Goal: Transaction & Acquisition: Download file/media

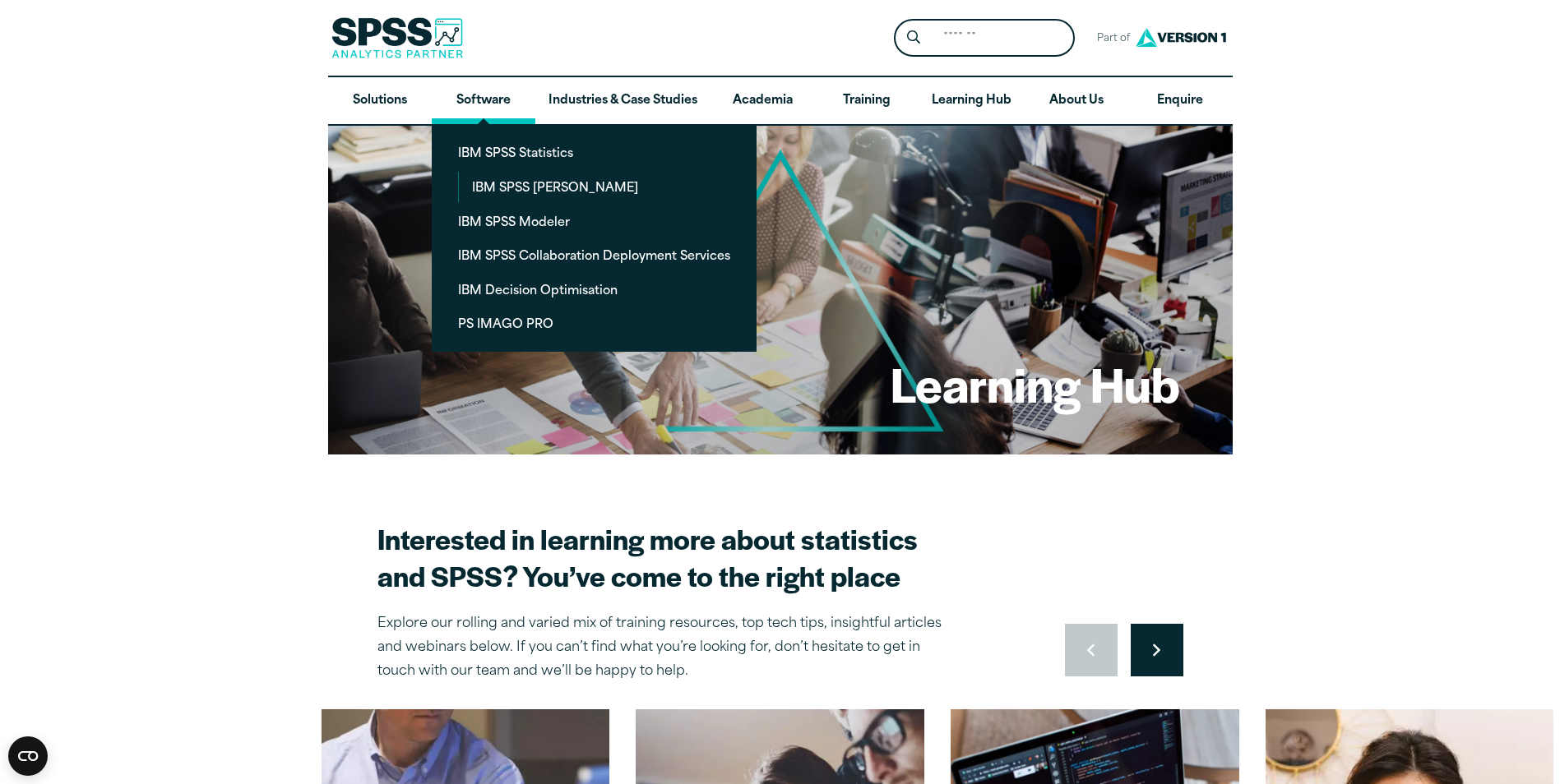
click at [476, 96] on link "Software" at bounding box center [483, 101] width 103 height 48
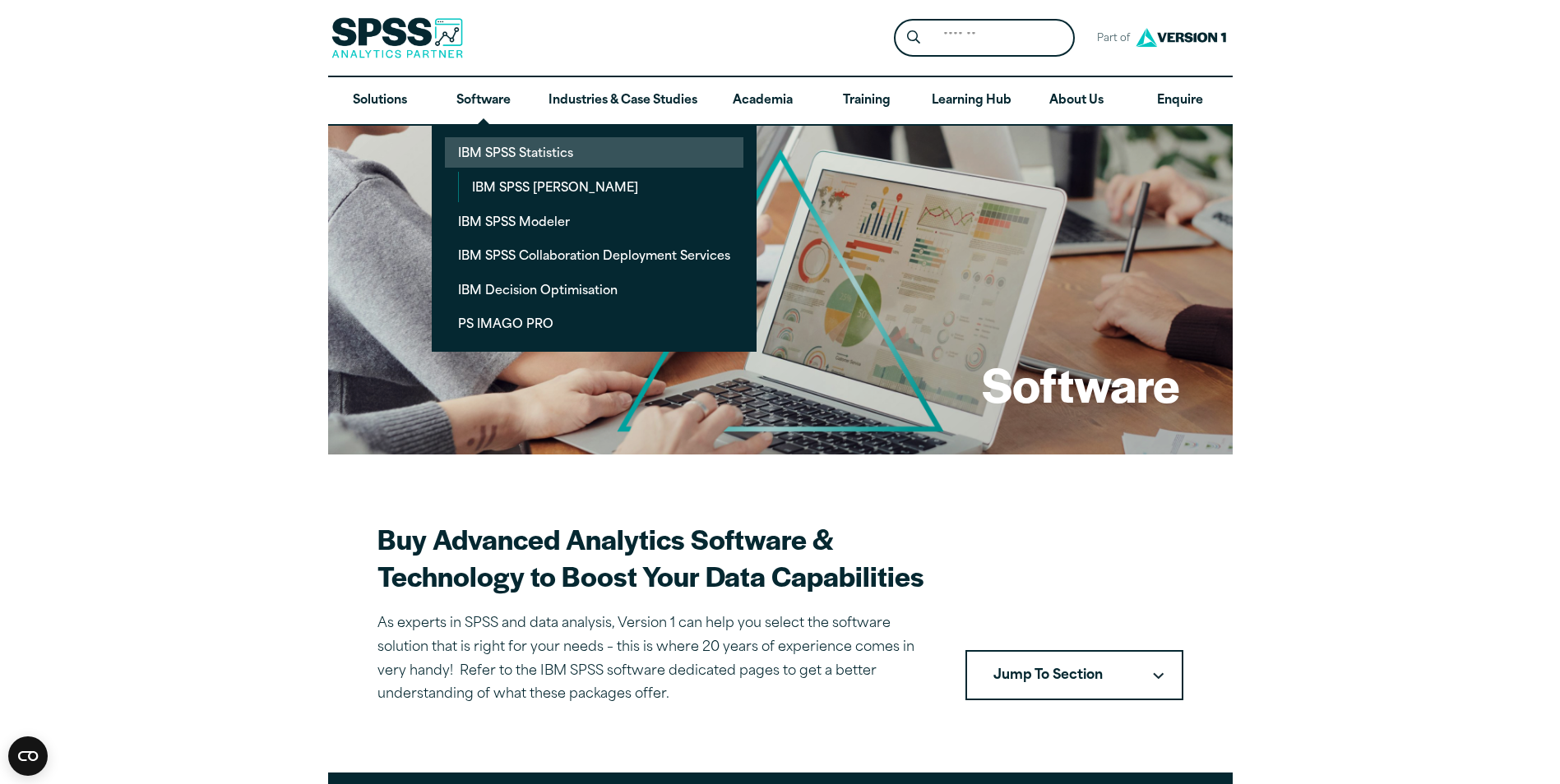
click at [486, 140] on link "IBM SPSS Statistics" at bounding box center [594, 152] width 299 height 30
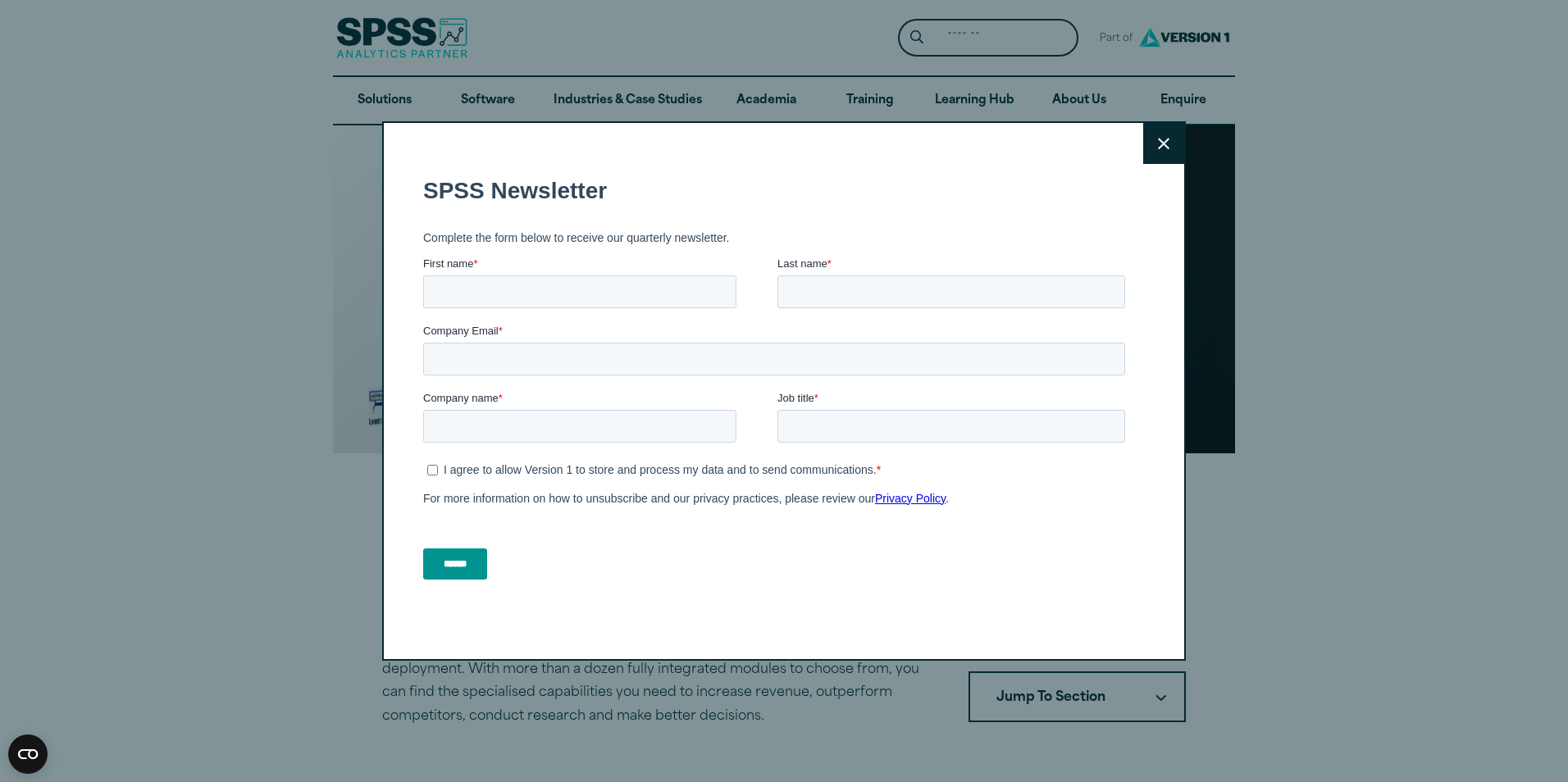
click at [1155, 136] on button "Close" at bounding box center [1164, 144] width 41 height 41
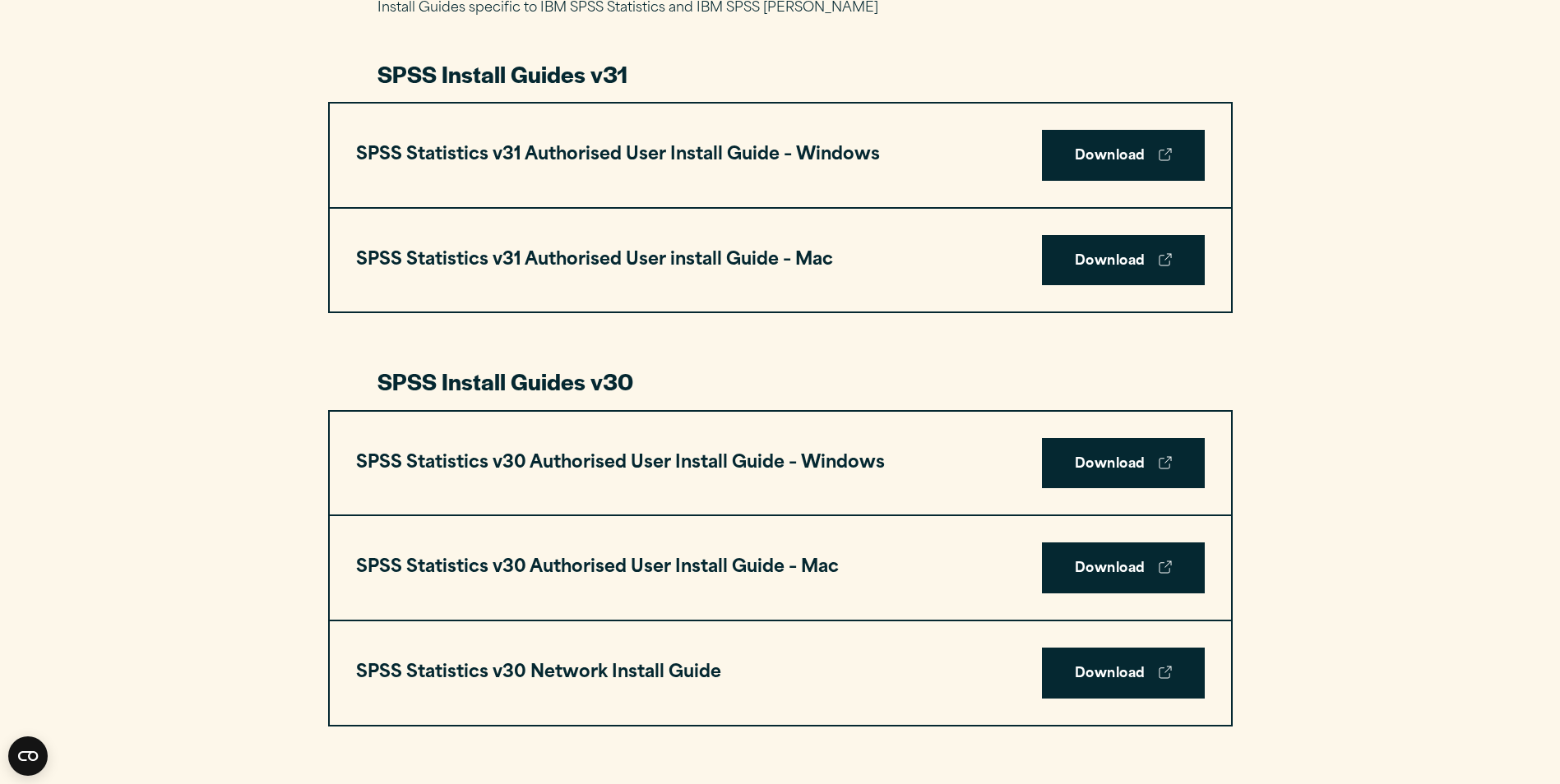
scroll to position [904, 0]
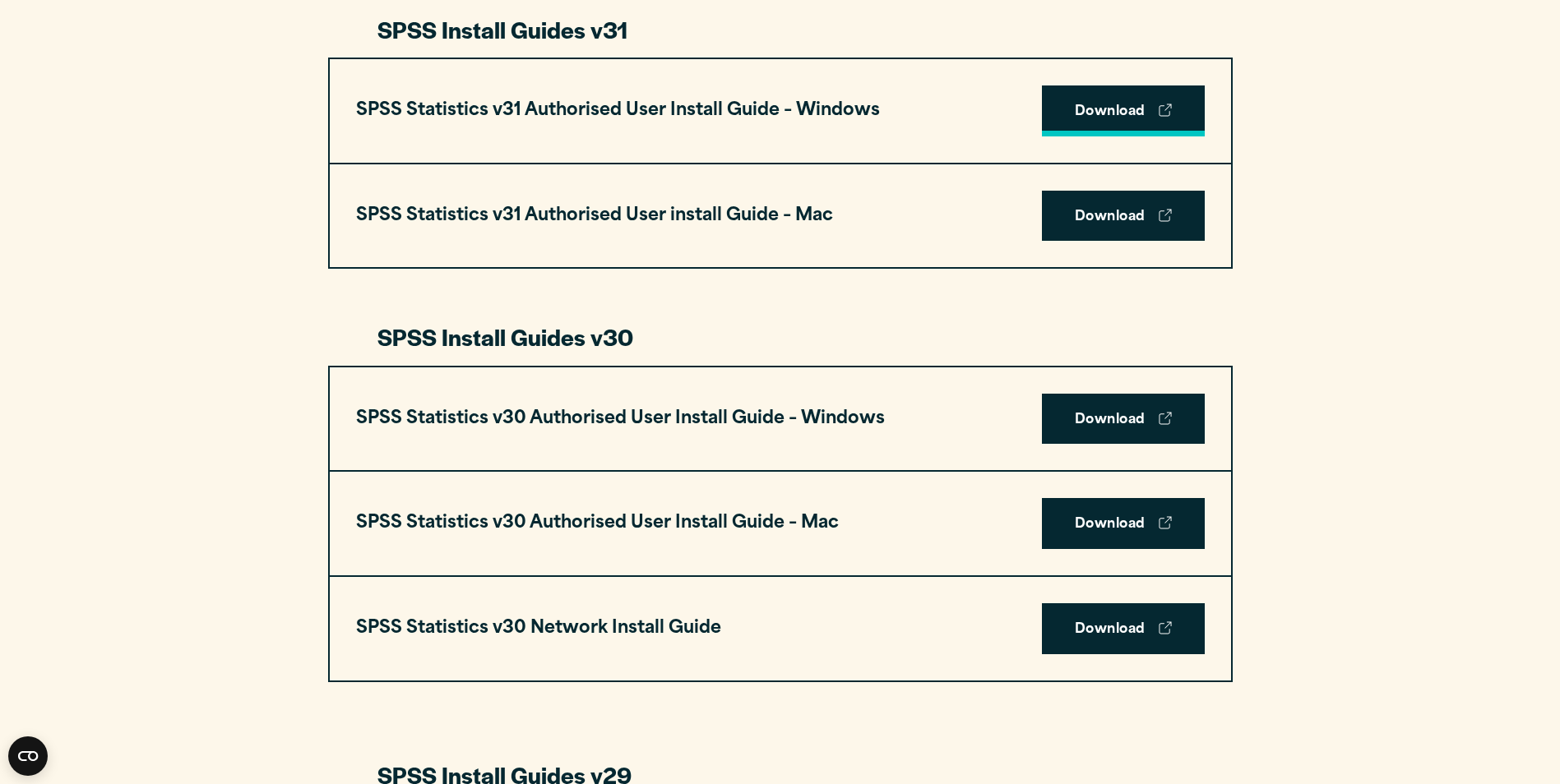
click at [1166, 115] on icon at bounding box center [1165, 109] width 13 height 13
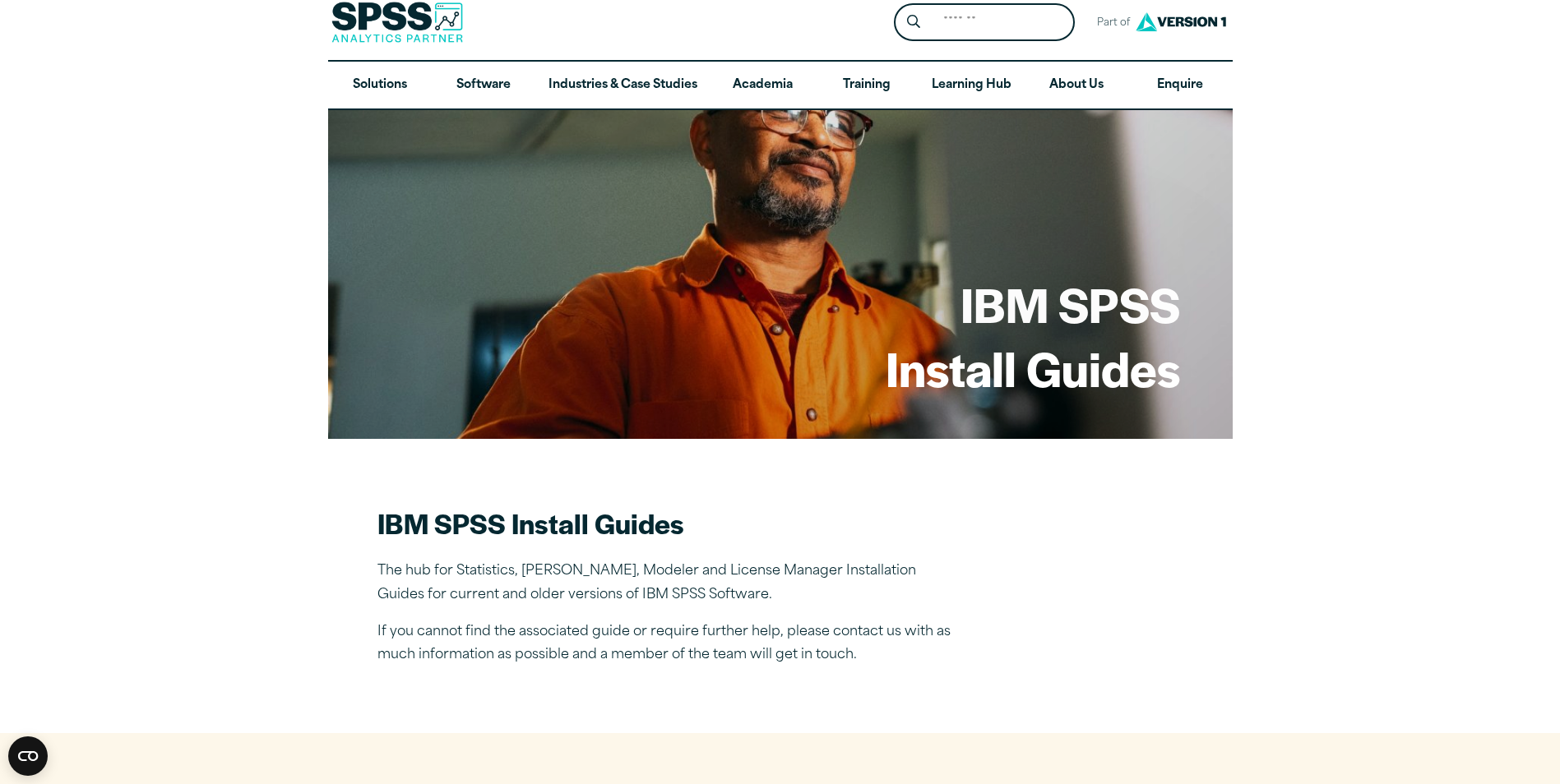
scroll to position [0, 0]
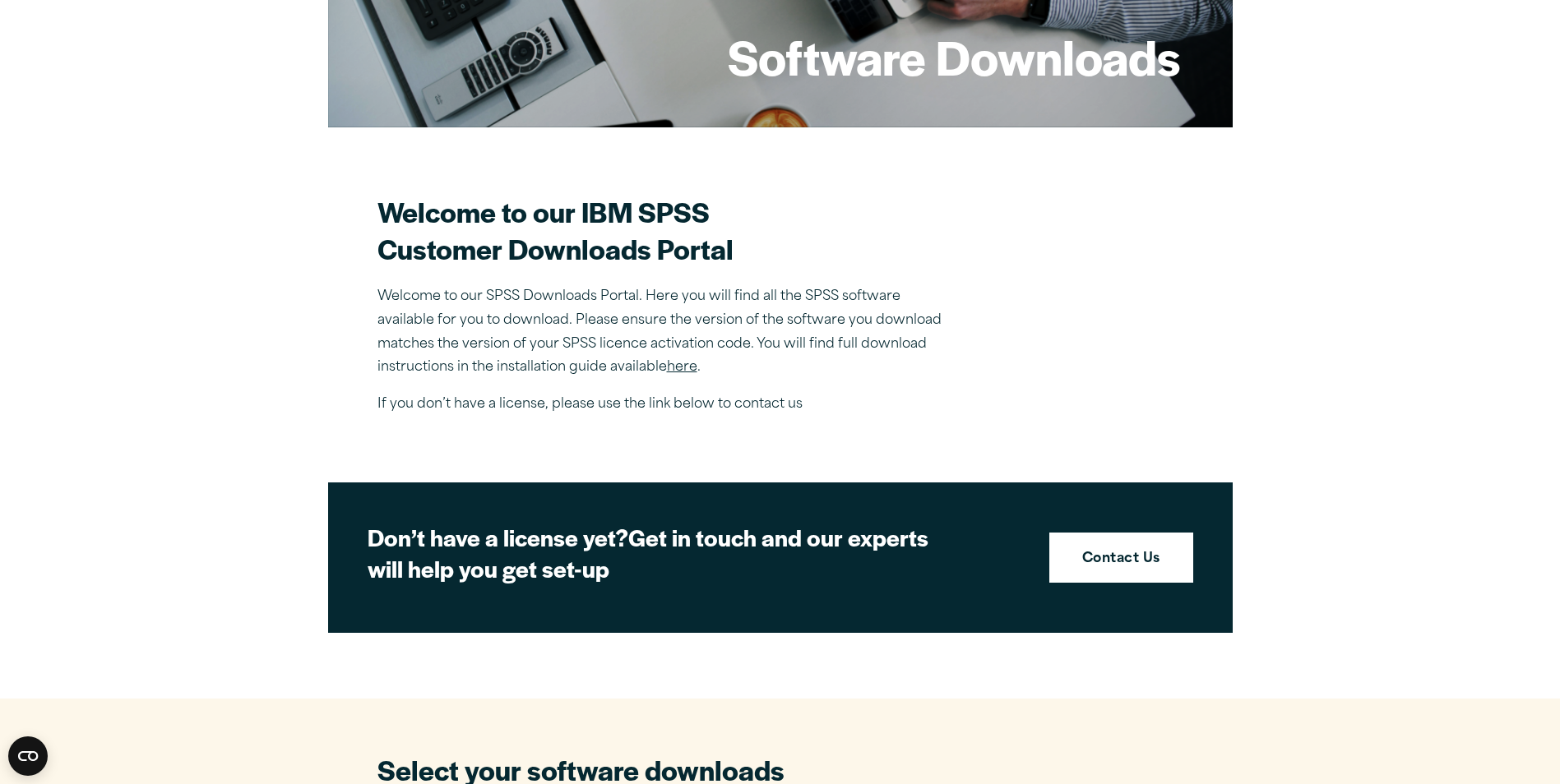
scroll to position [329, 0]
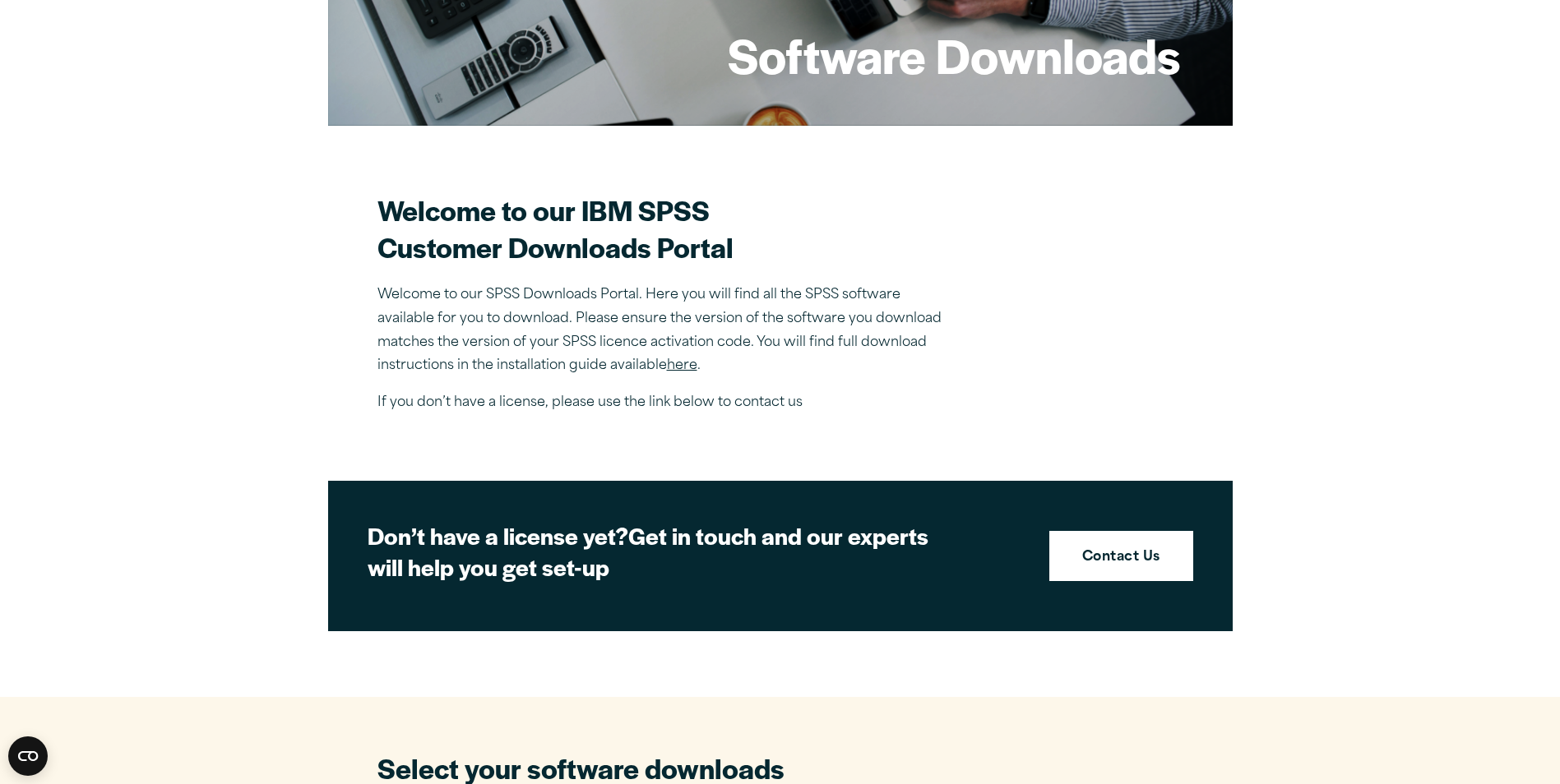
click at [680, 365] on link "here" at bounding box center [682, 365] width 30 height 13
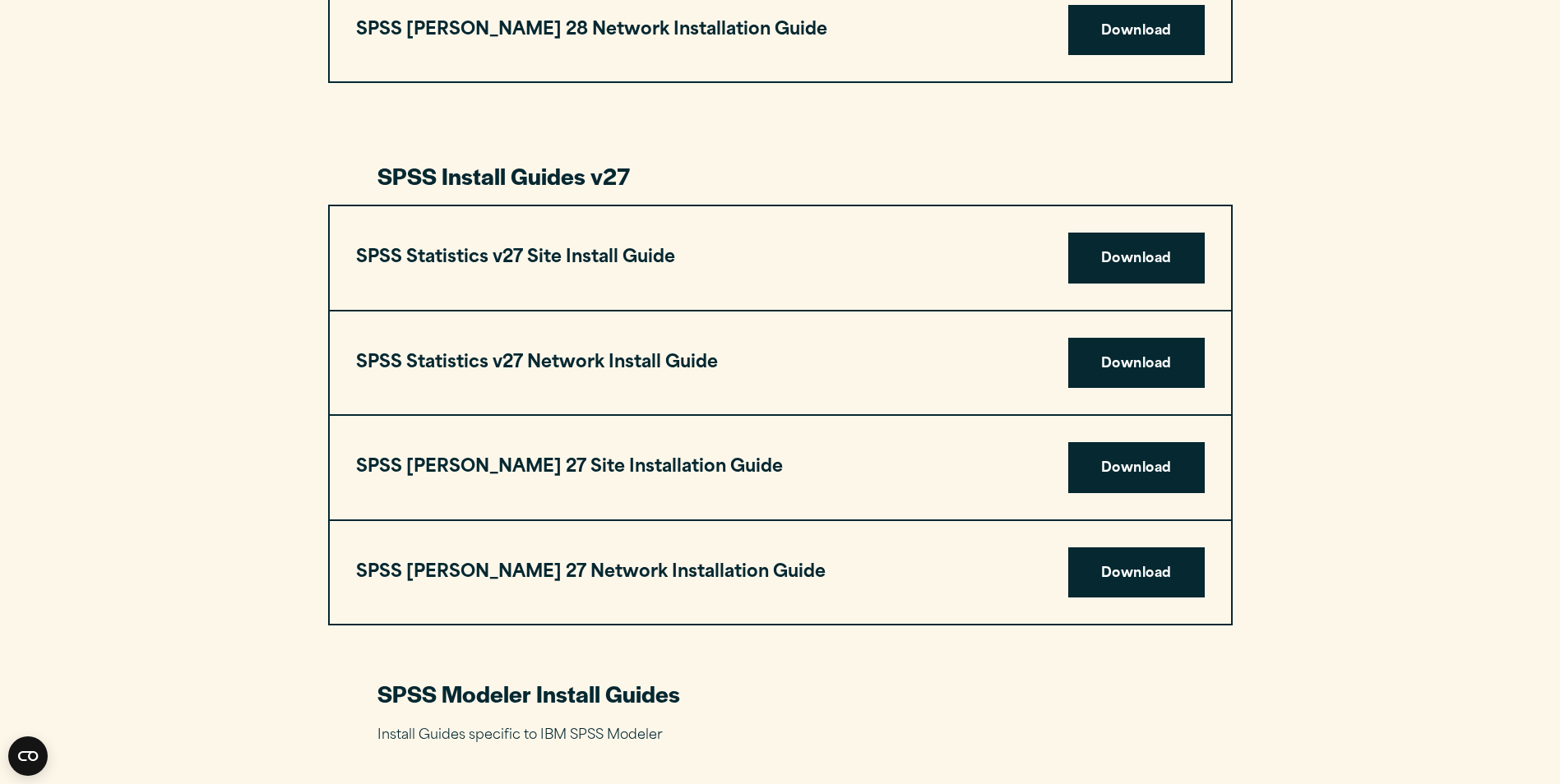
scroll to position [2466, 0]
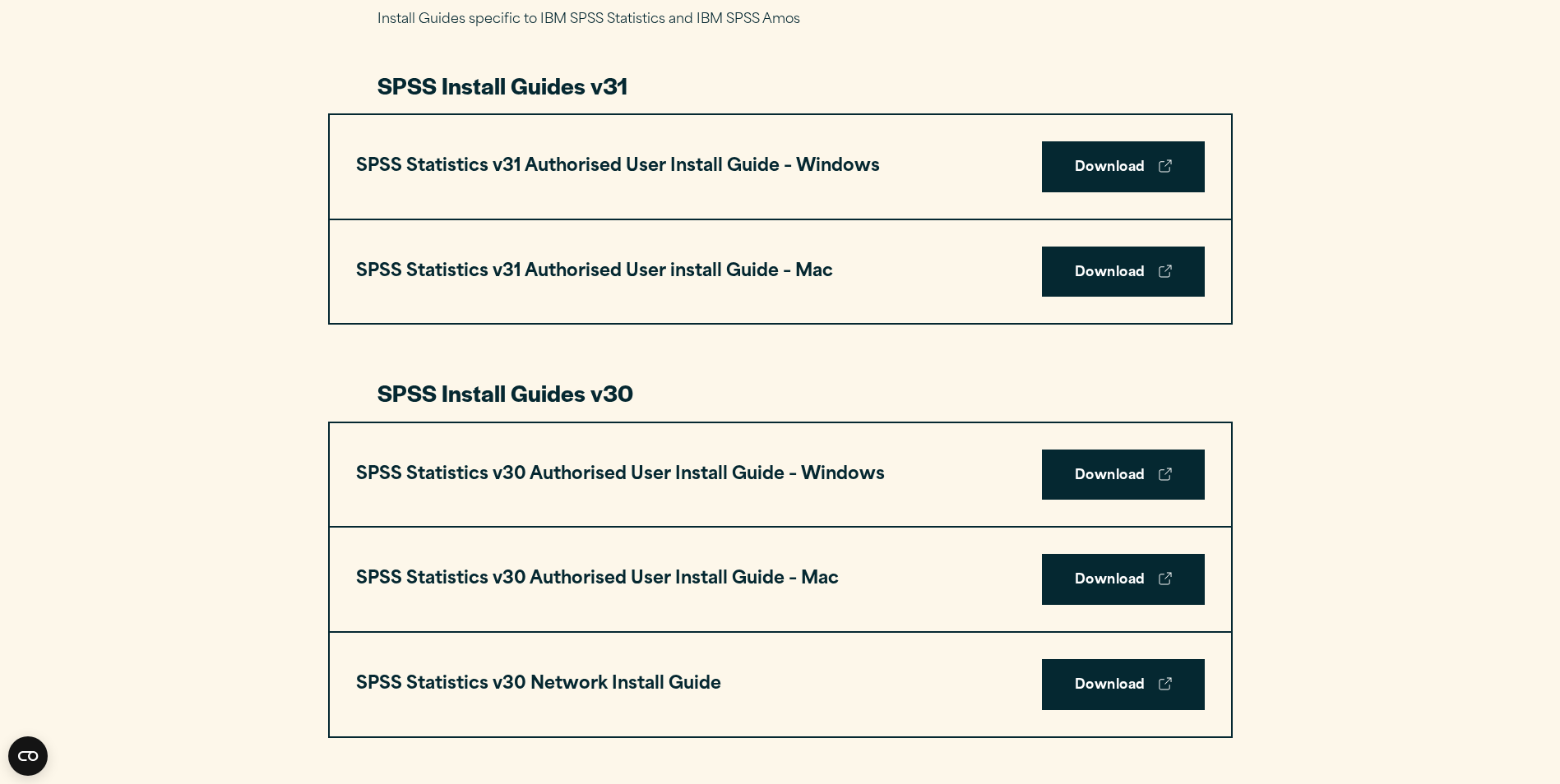
scroll to position [575, 0]
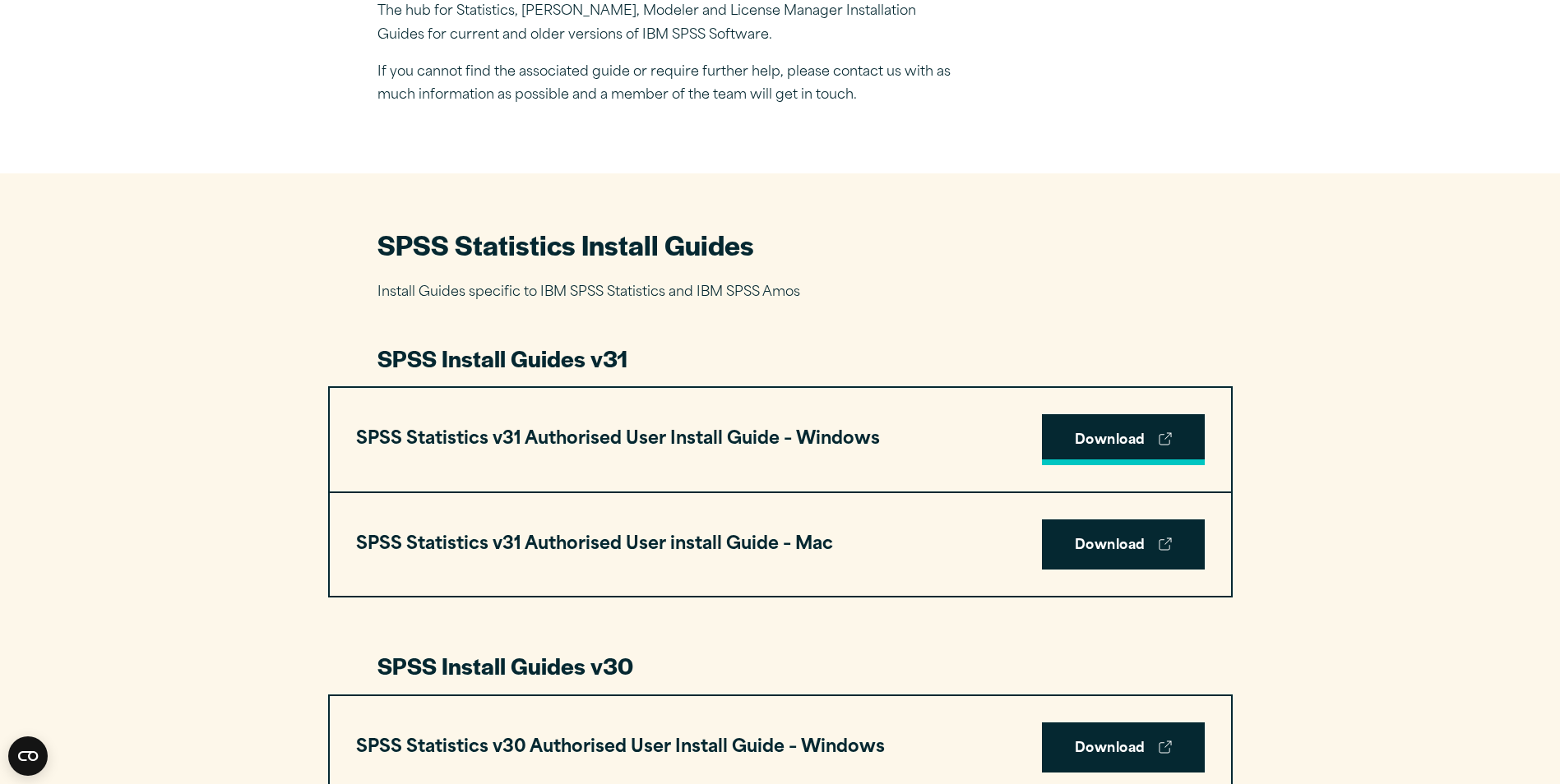
click at [1134, 442] on link "Download" at bounding box center [1122, 439] width 163 height 51
click at [960, 244] on h2 "SPSS Statistics Install Guides" at bounding box center [780, 244] width 806 height 37
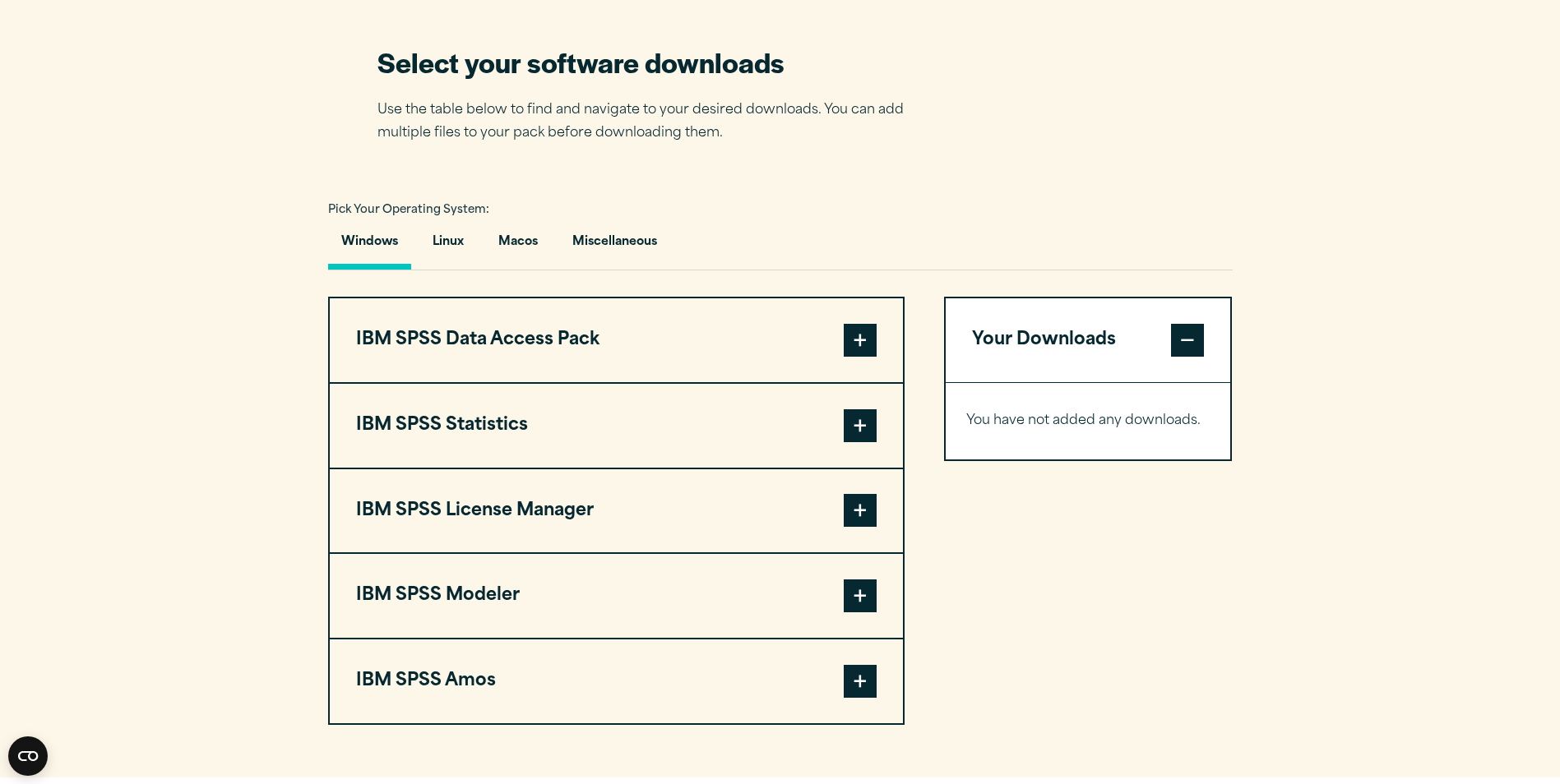
scroll to position [1068, 0]
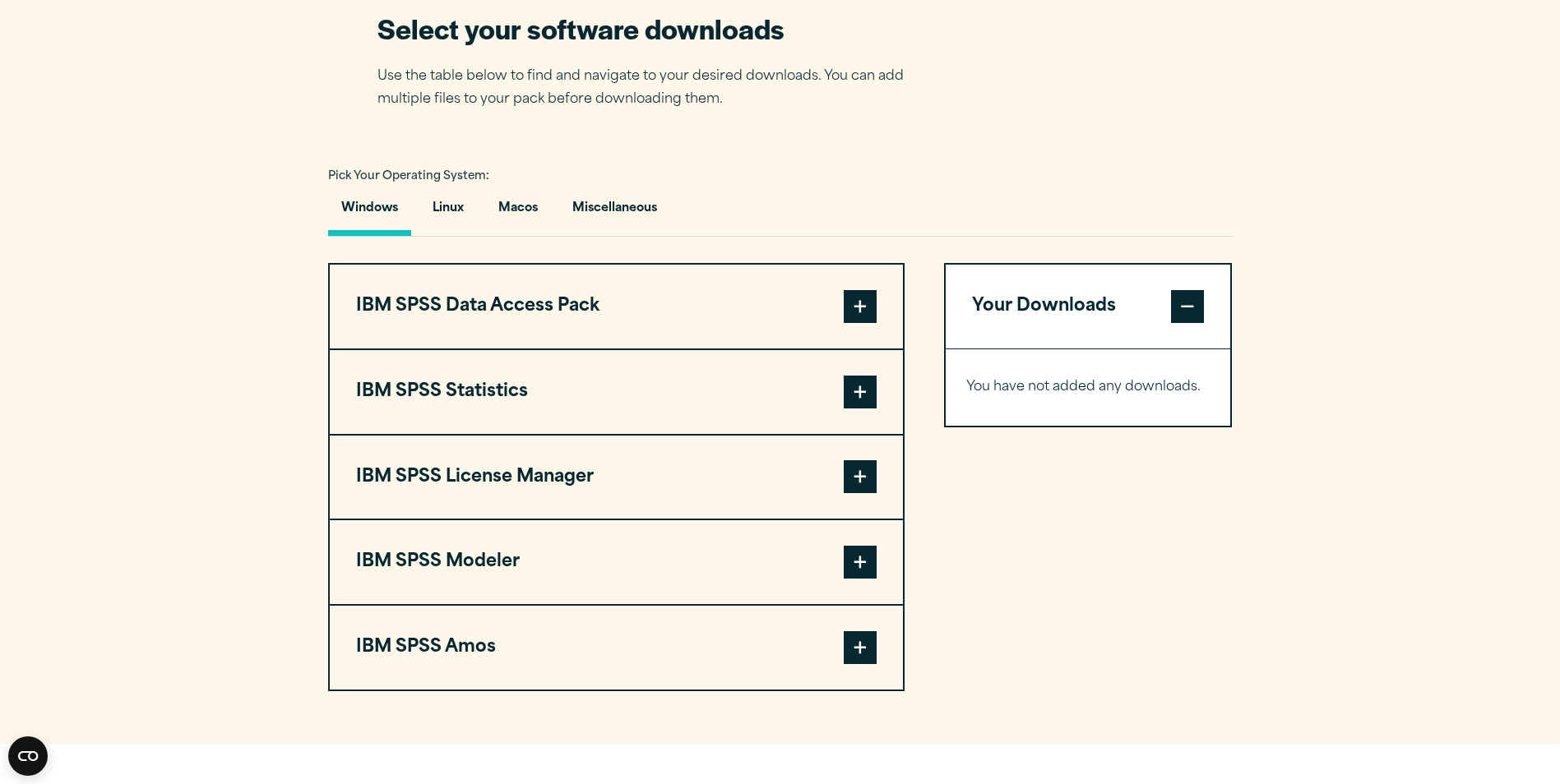
click at [868, 318] on span at bounding box center [860, 306] width 33 height 33
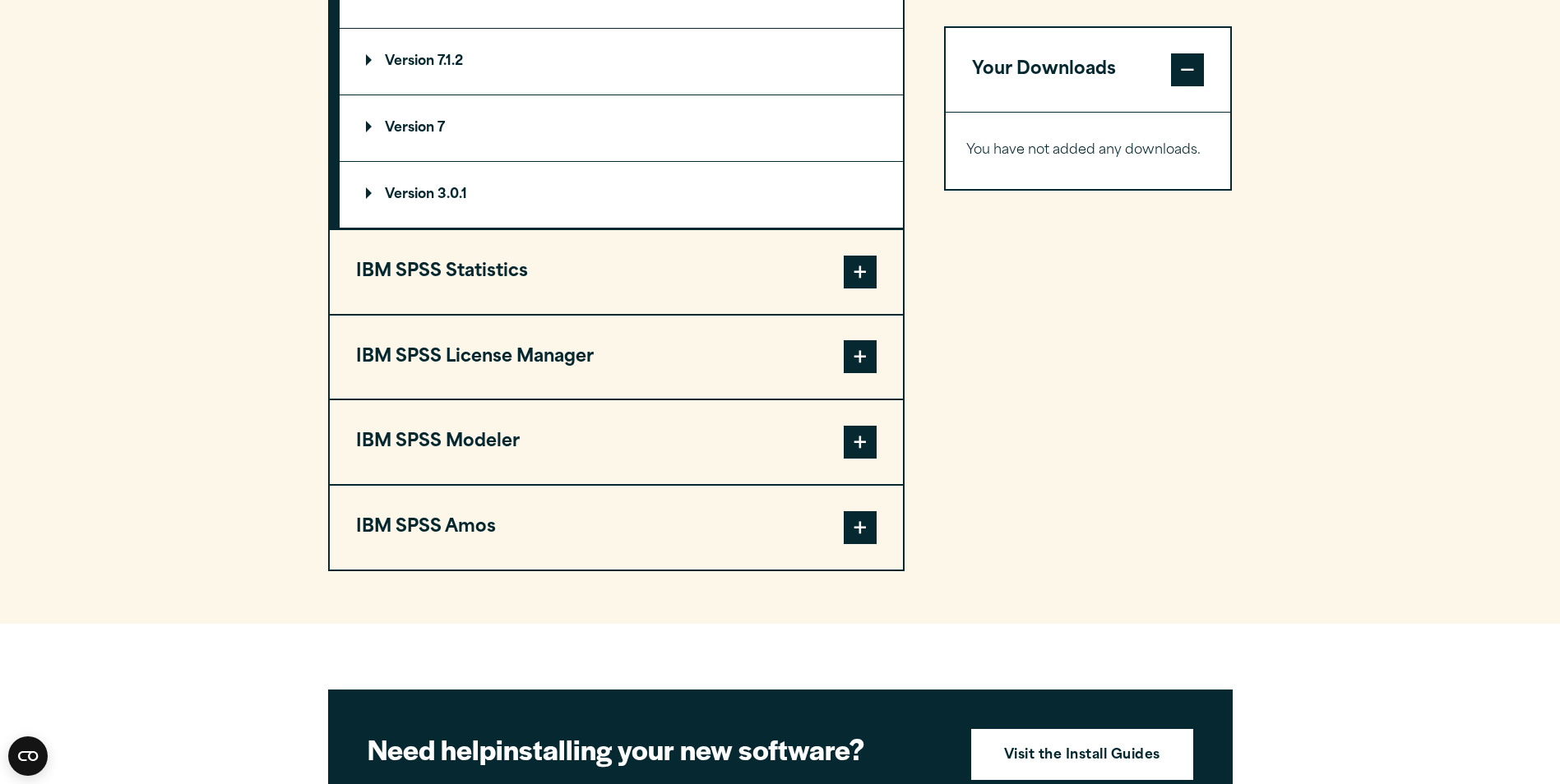
scroll to position [1479, 0]
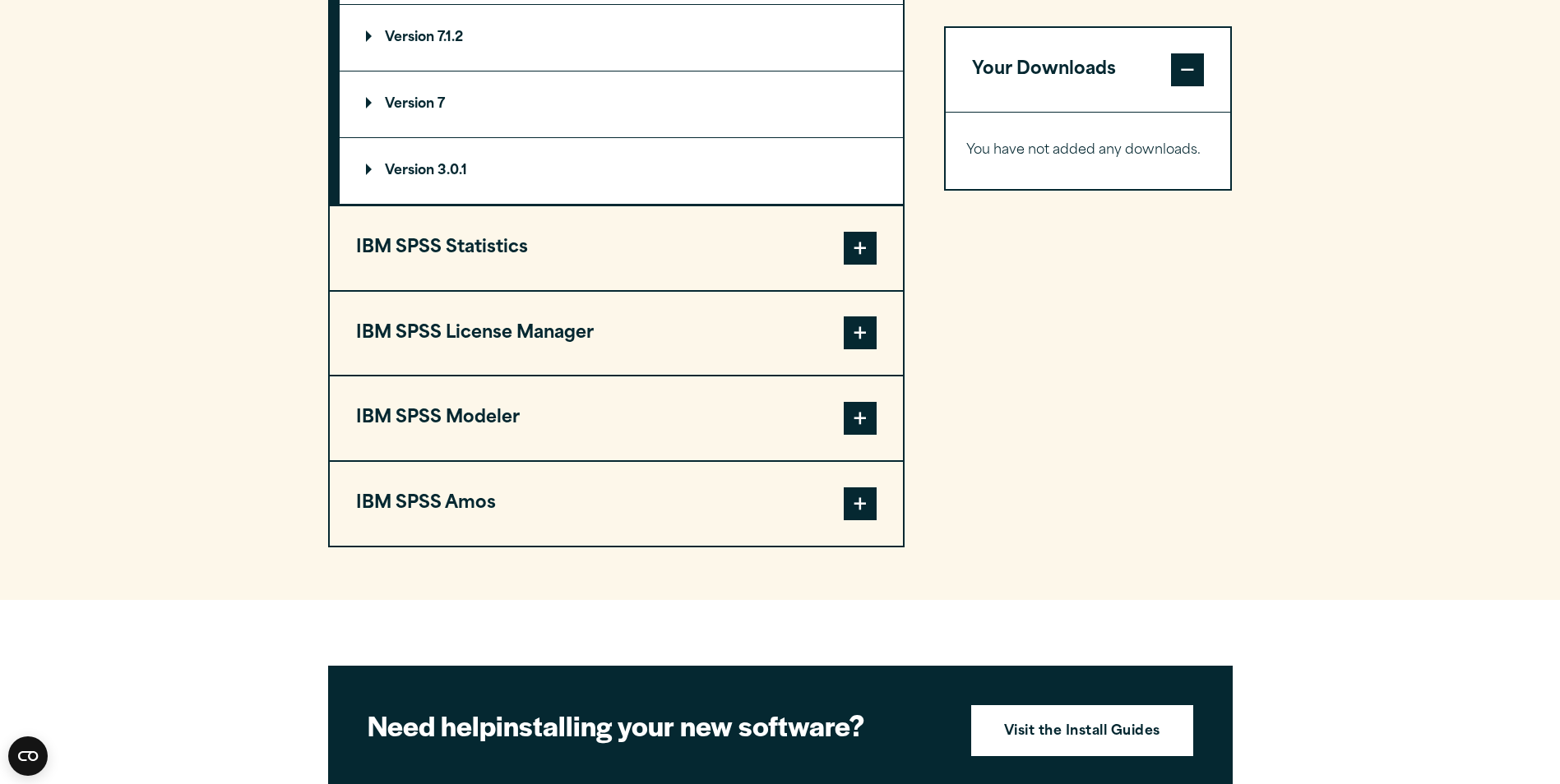
click at [871, 252] on span at bounding box center [860, 248] width 33 height 33
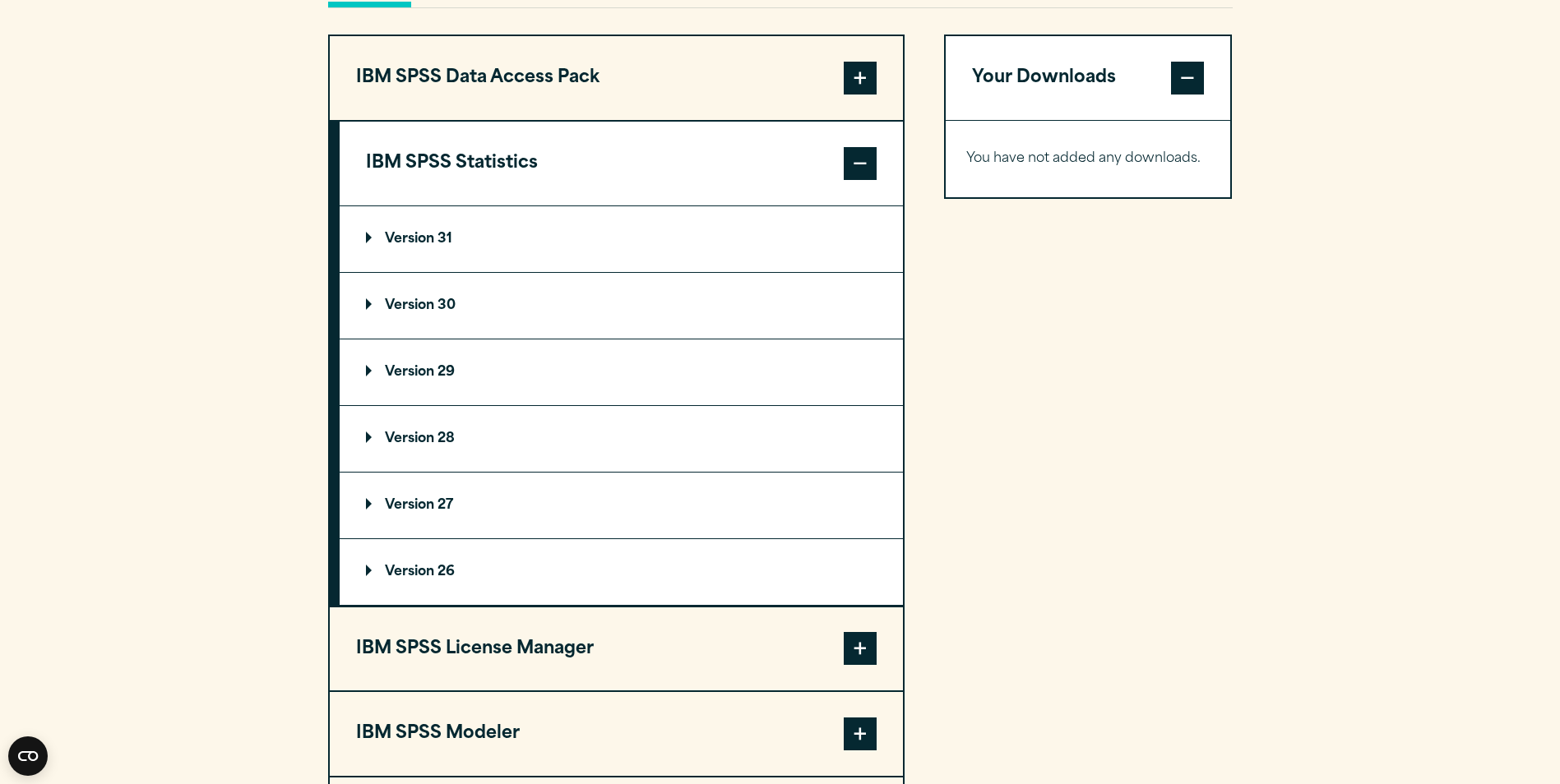
scroll to position [1233, 0]
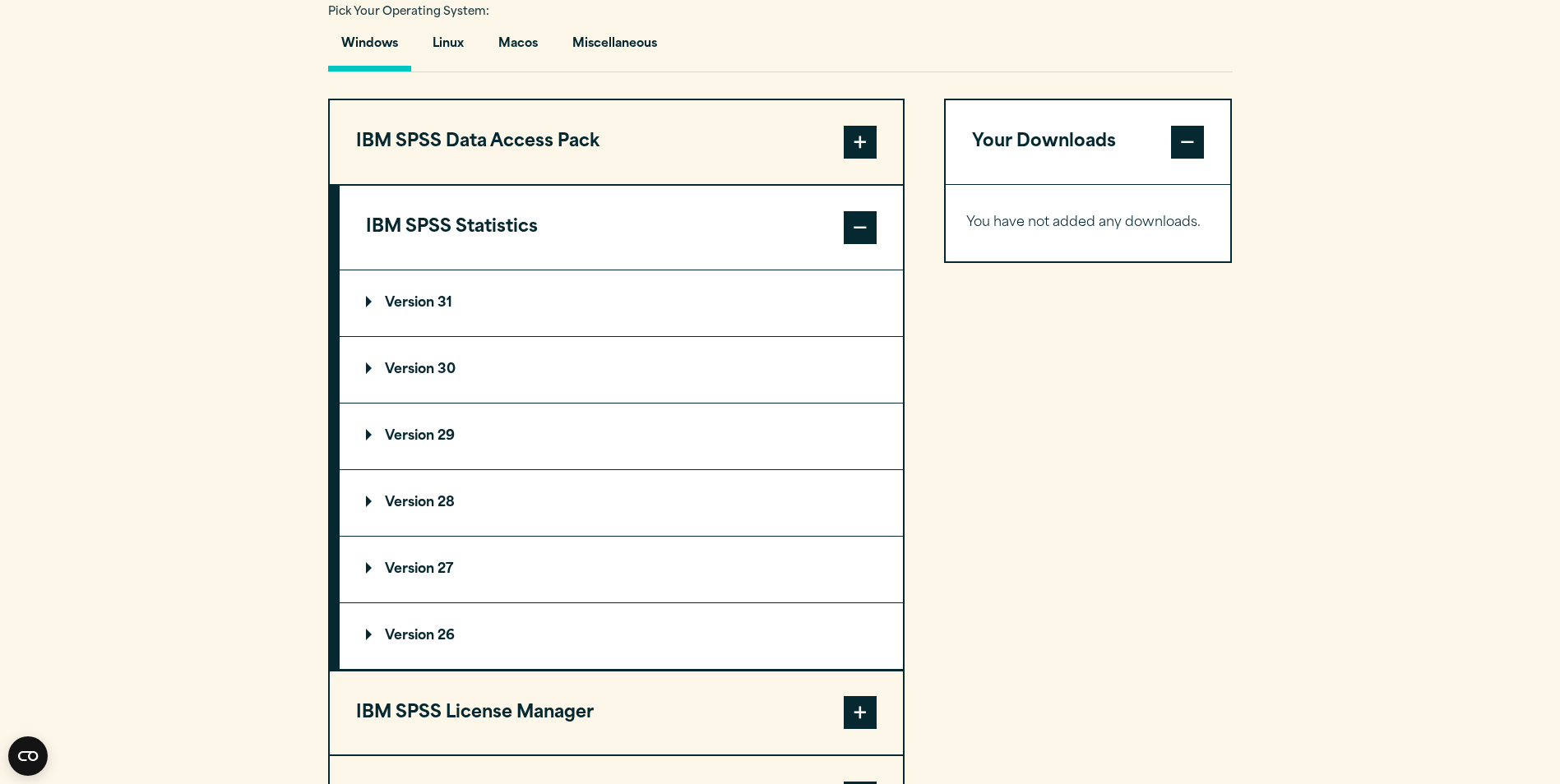
click at [442, 297] on p "Version 31" at bounding box center [408, 303] width 86 height 13
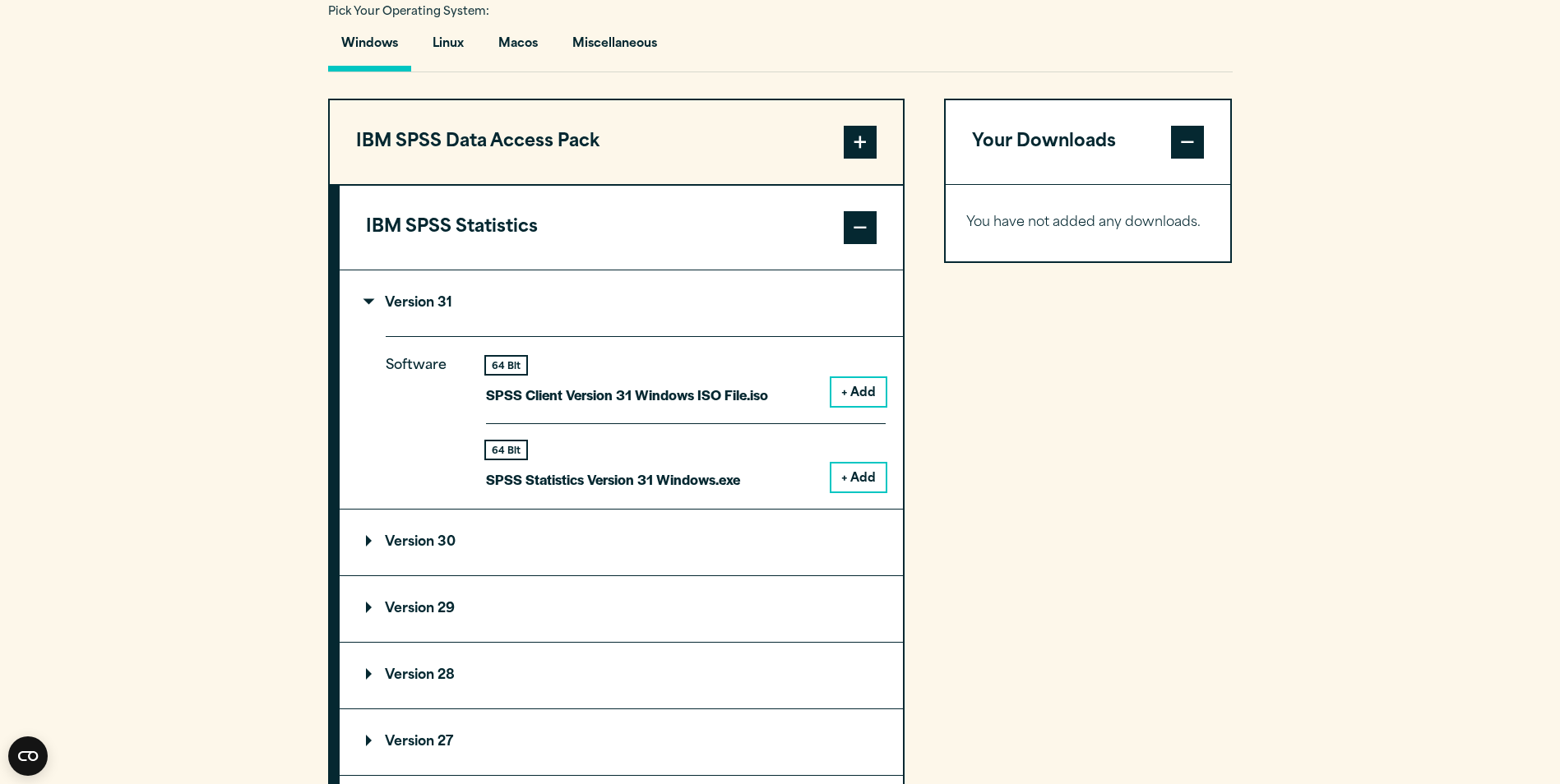
click at [860, 396] on button "+ Add" at bounding box center [858, 391] width 54 height 28
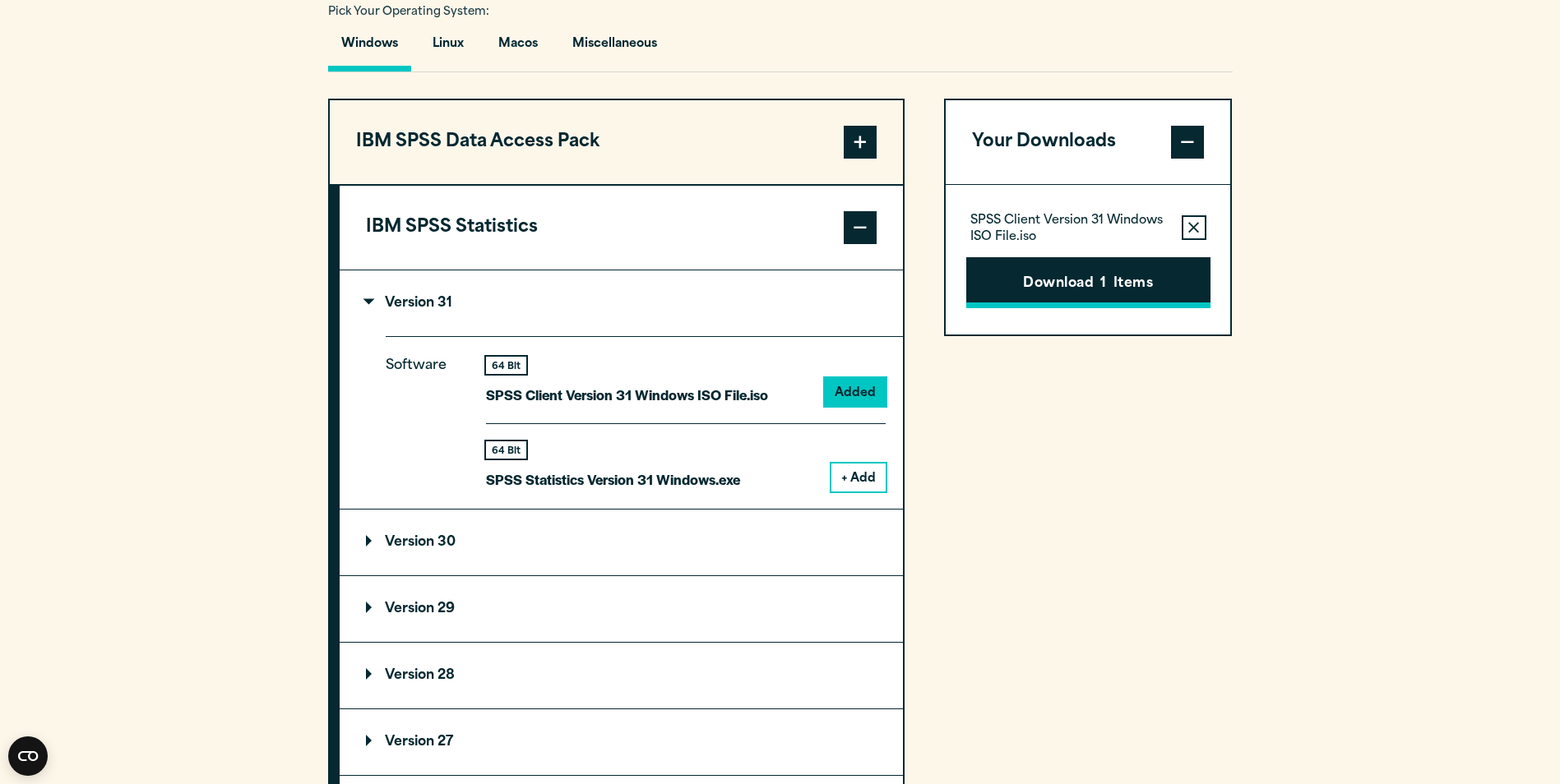
click at [1073, 289] on button "Download 1 Items" at bounding box center [1088, 282] width 245 height 51
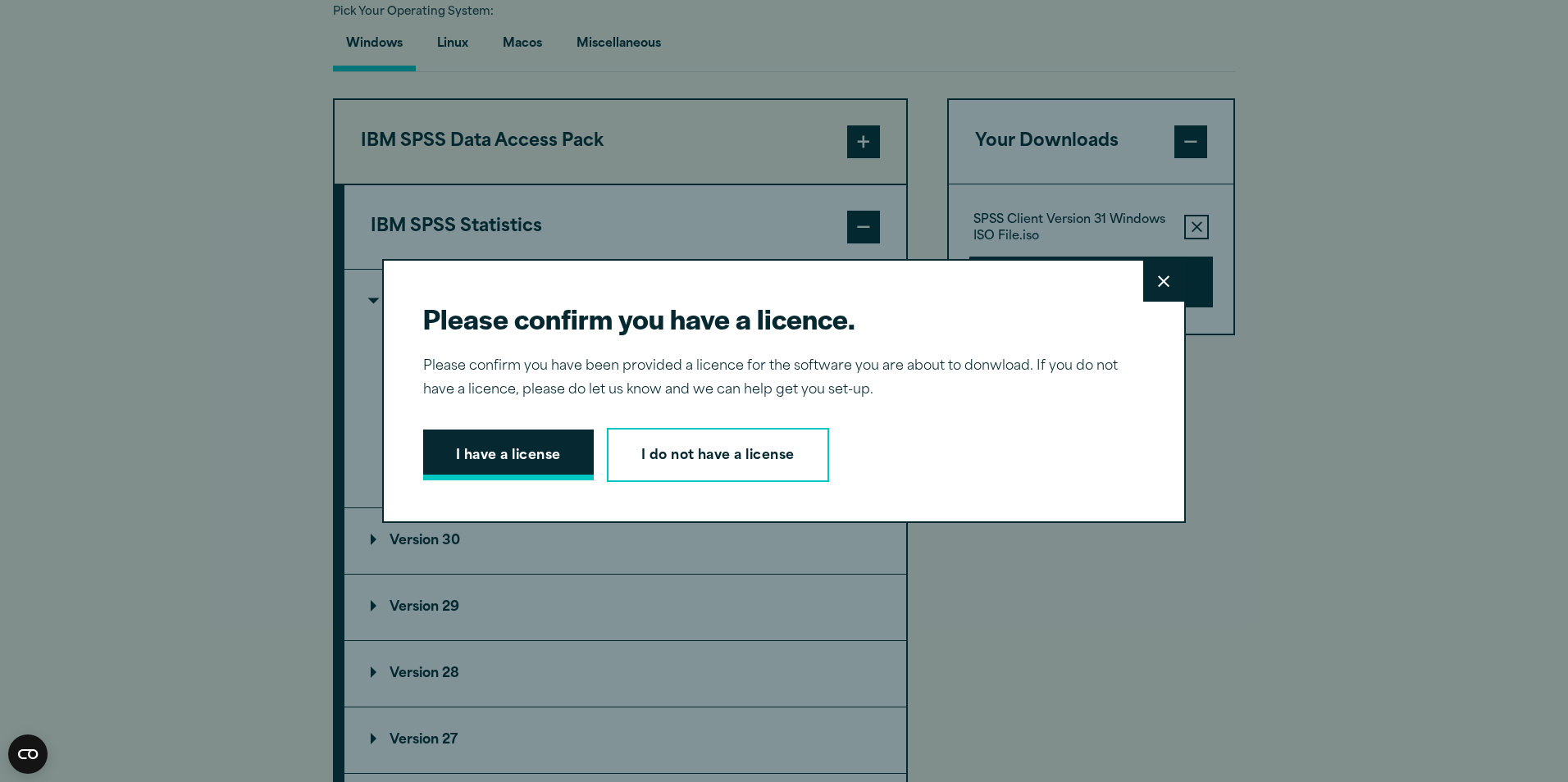
click at [456, 455] on button "I have a license" at bounding box center [508, 454] width 170 height 51
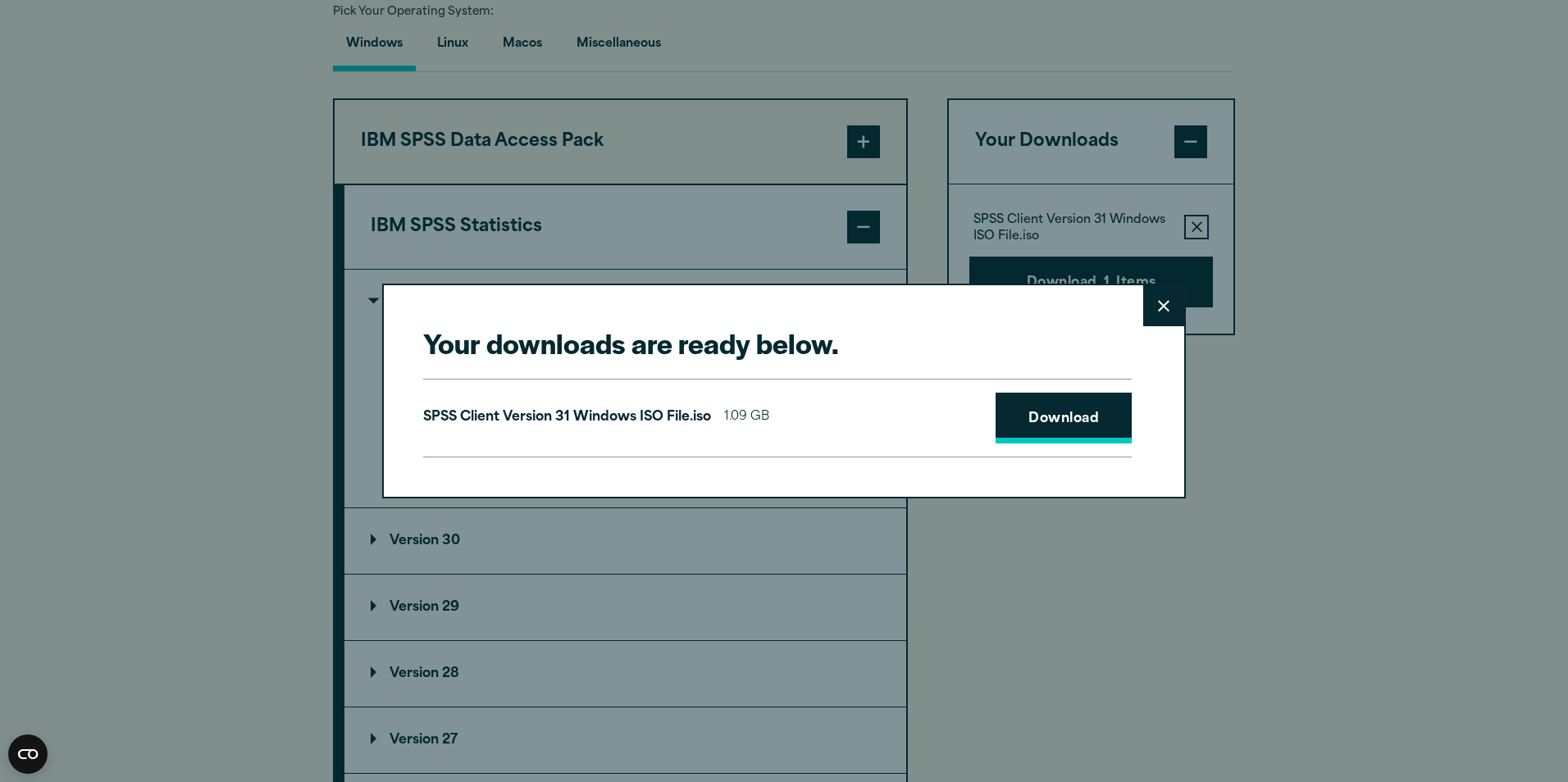
click at [1048, 408] on link "Download" at bounding box center [1062, 418] width 136 height 51
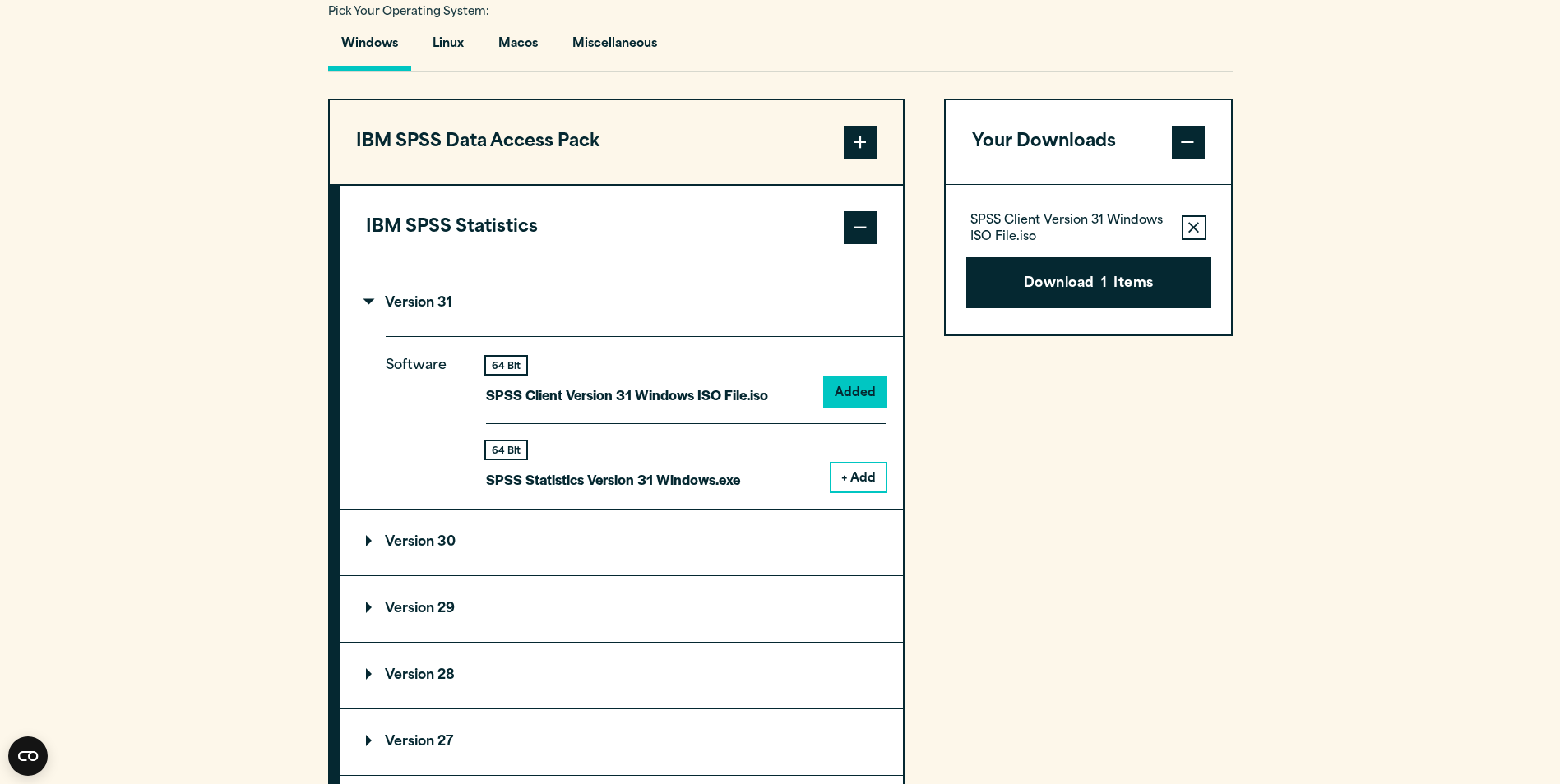
drag, startPoint x: 1461, startPoint y: 388, endPoint x: 1423, endPoint y: 376, distance: 39.8
click at [1459, 384] on div "Your downloads are ready below. Close SPSS Client Version 31 Windows ISO File.i…" at bounding box center [780, 392] width 1560 height 784
click at [1189, 233] on button "Remove this item from your software download list" at bounding box center [1194, 228] width 25 height 25
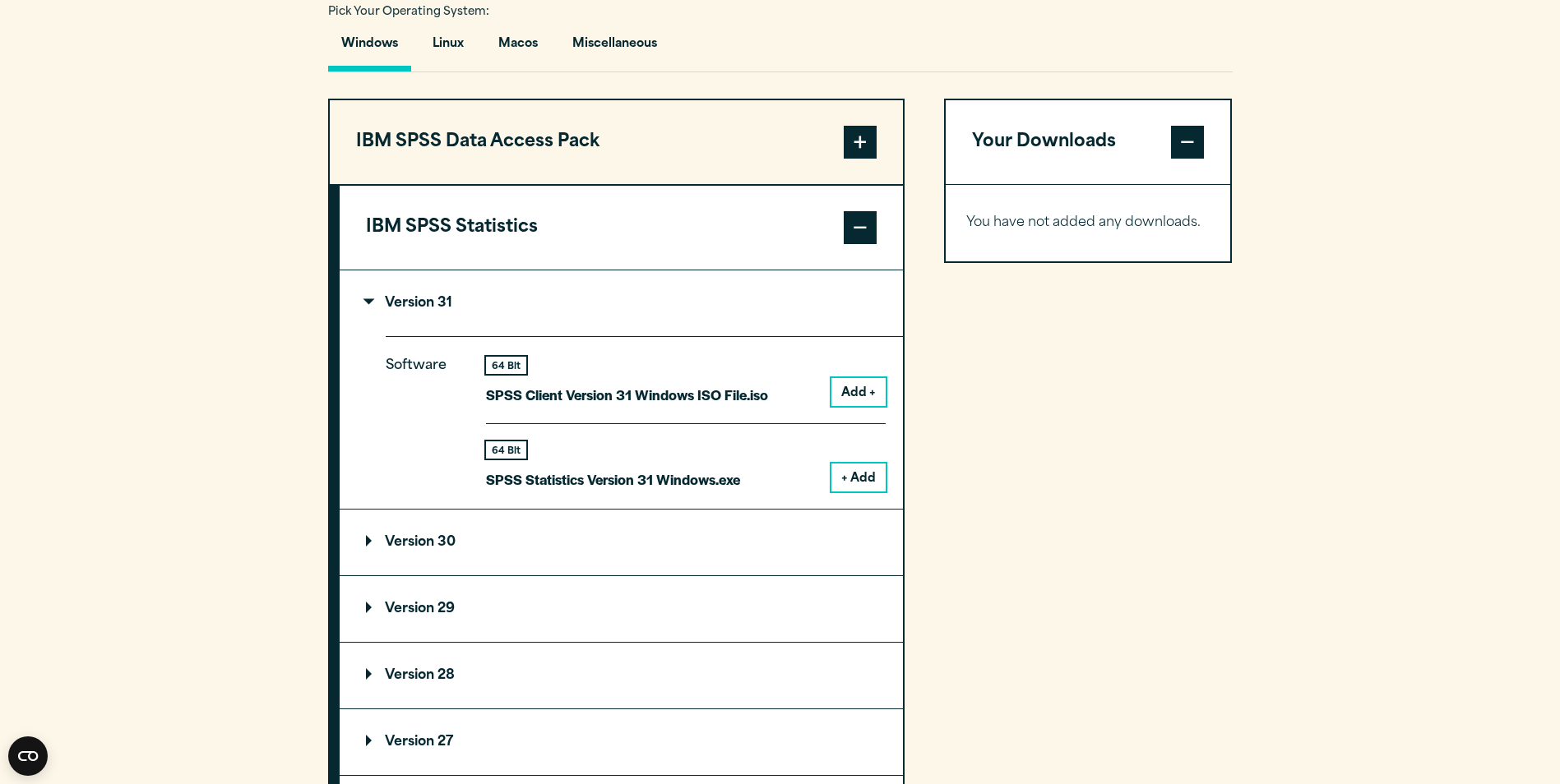
click at [866, 474] on button "+ Add" at bounding box center [858, 476] width 54 height 28
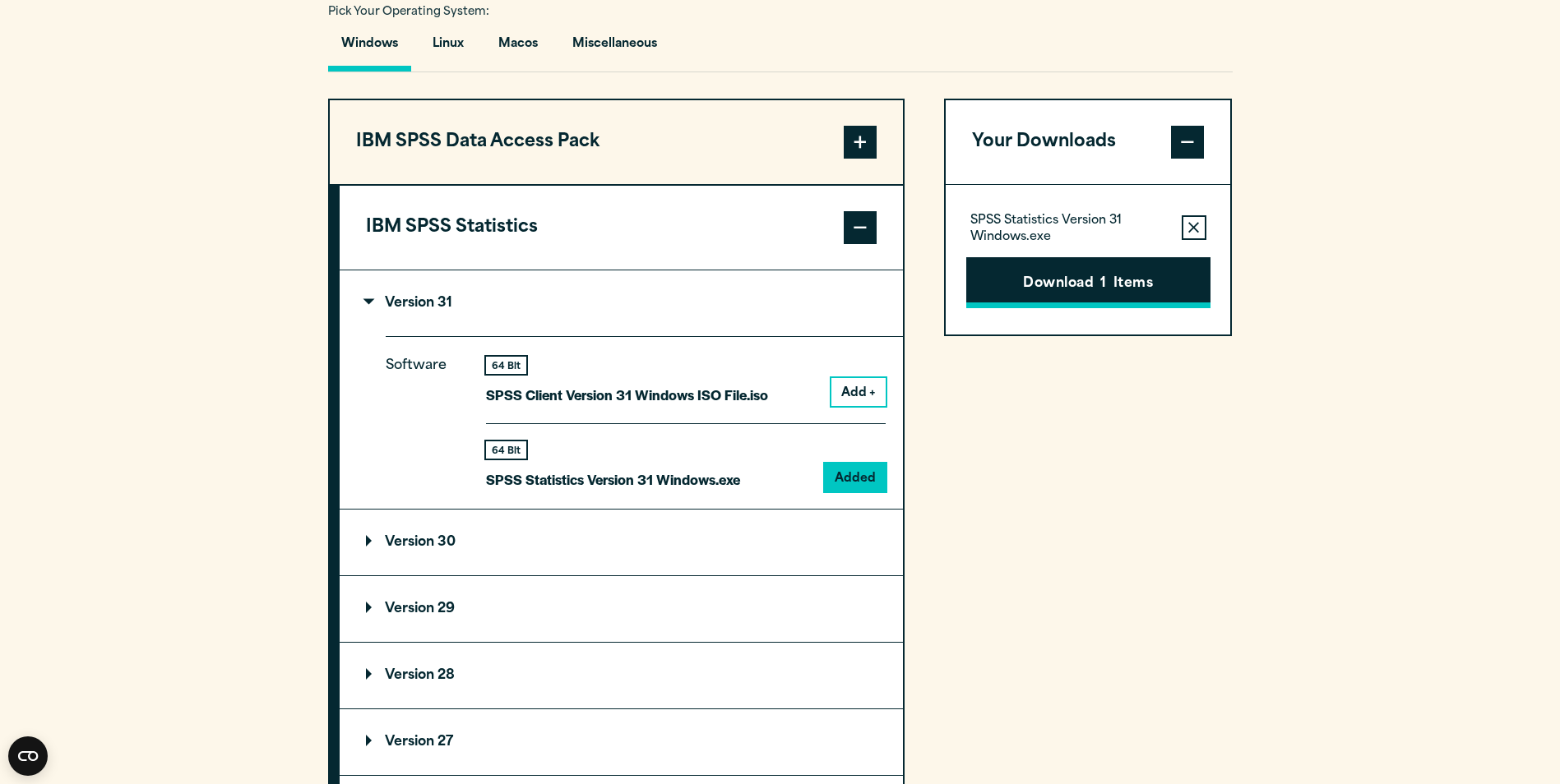
click at [1129, 300] on button "Download 1 Items" at bounding box center [1088, 282] width 245 height 51
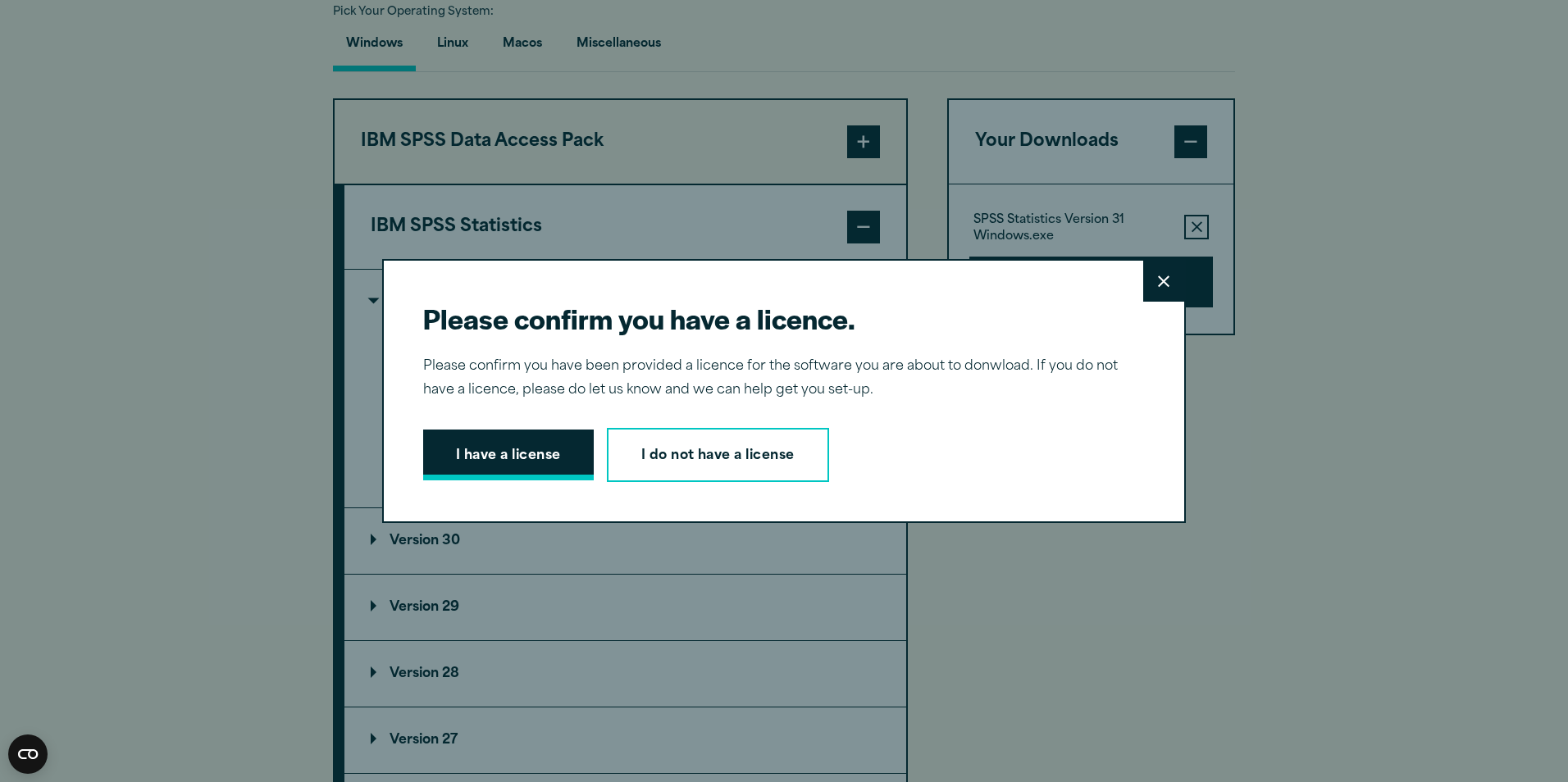
click at [538, 458] on button "I have a license" at bounding box center [508, 454] width 170 height 51
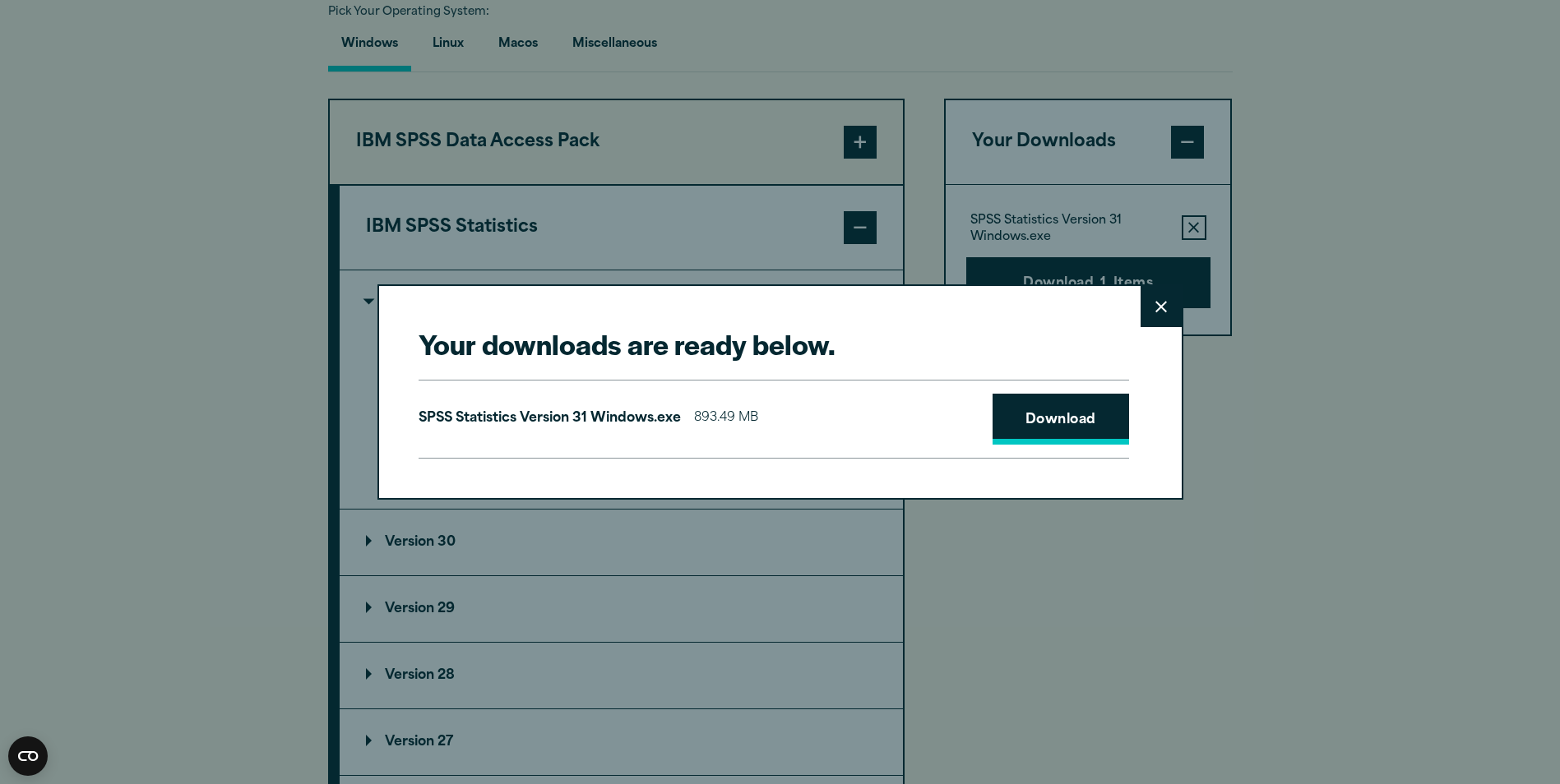
click at [1061, 425] on link "Download" at bounding box center [1060, 419] width 136 height 51
click at [1066, 416] on link "Download" at bounding box center [1060, 419] width 136 height 51
drag, startPoint x: 1159, startPoint y: 304, endPoint x: 1210, endPoint y: 353, distance: 70.7
click at [1158, 304] on icon at bounding box center [1161, 306] width 12 height 12
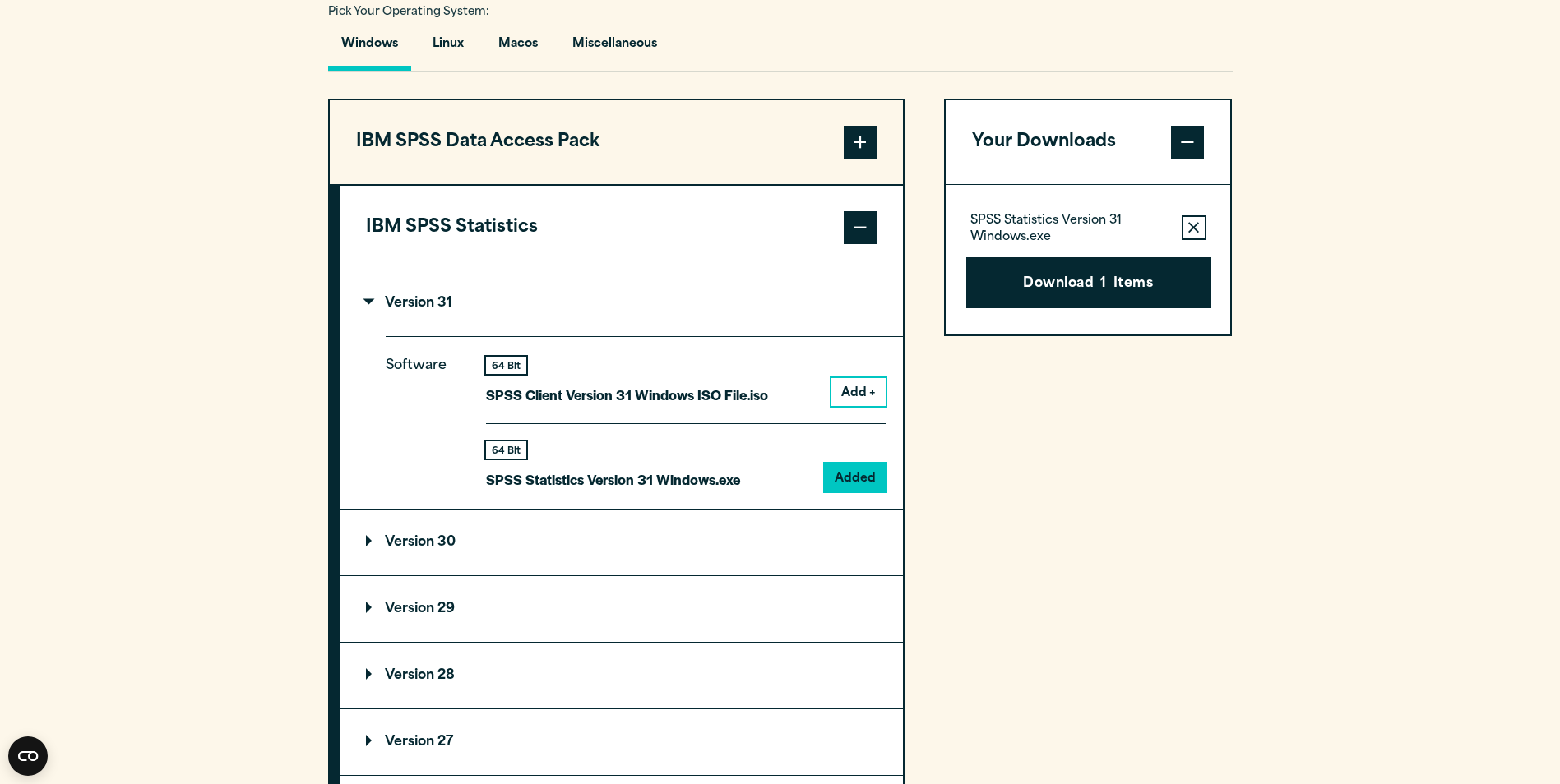
click at [384, 550] on summary "Version 30" at bounding box center [621, 542] width 563 height 66
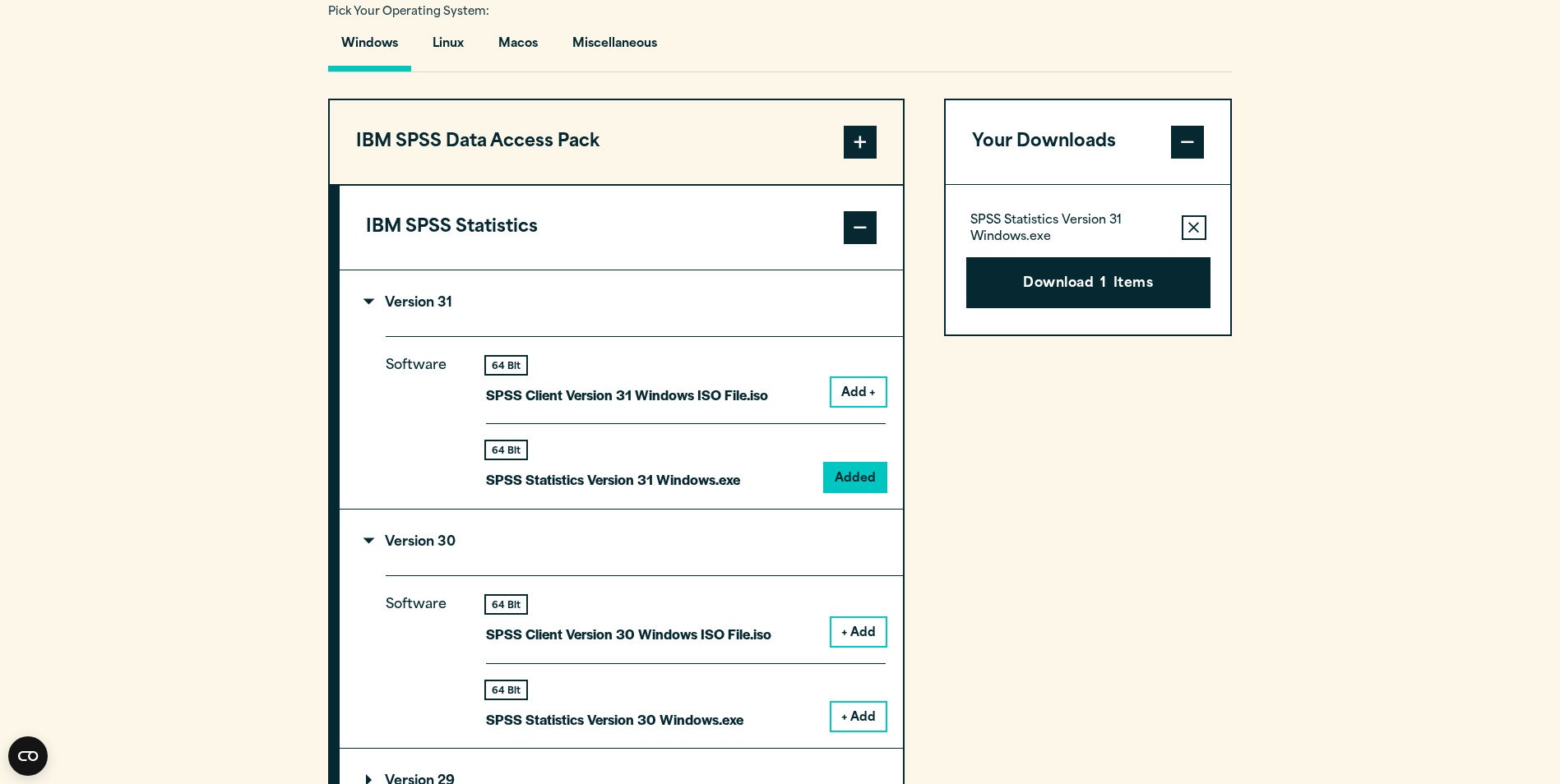
click at [857, 636] on button "+ Add" at bounding box center [858, 631] width 54 height 28
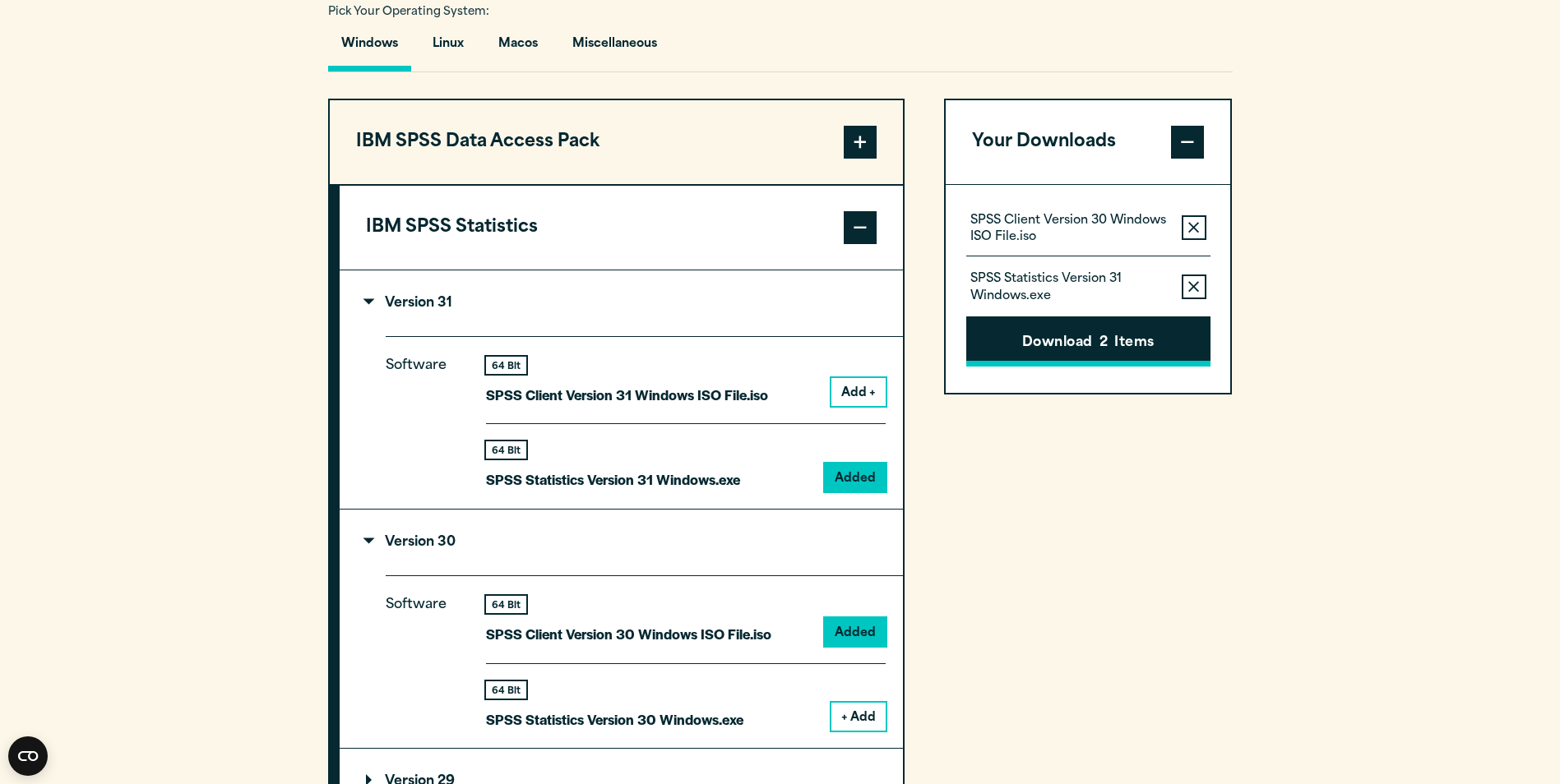
click at [1185, 290] on button "Remove this item from your software download list" at bounding box center [1194, 287] width 25 height 25
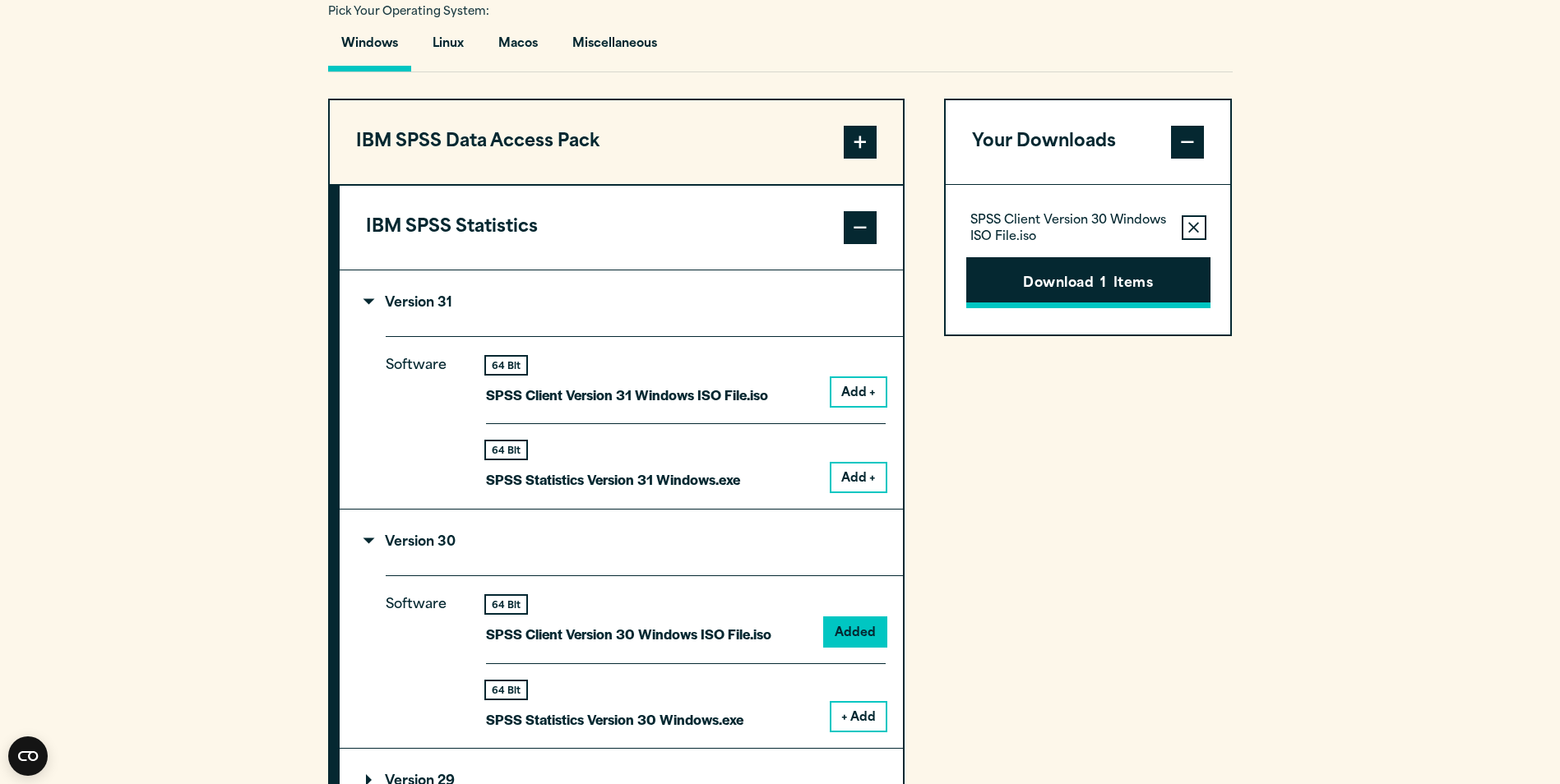
click at [1104, 292] on span "1" at bounding box center [1103, 284] width 5 height 21
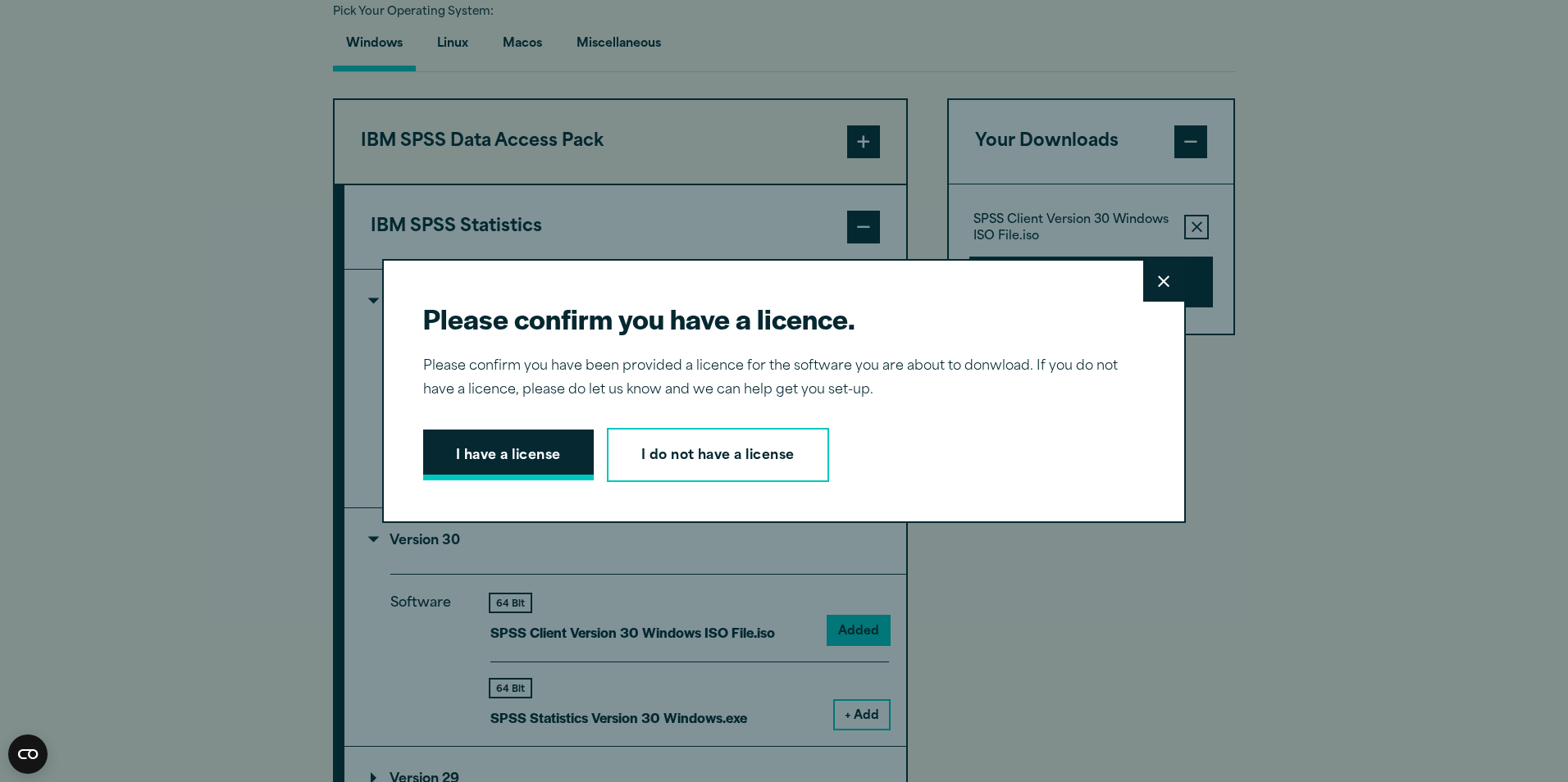
click at [473, 465] on button "I have a license" at bounding box center [508, 454] width 170 height 51
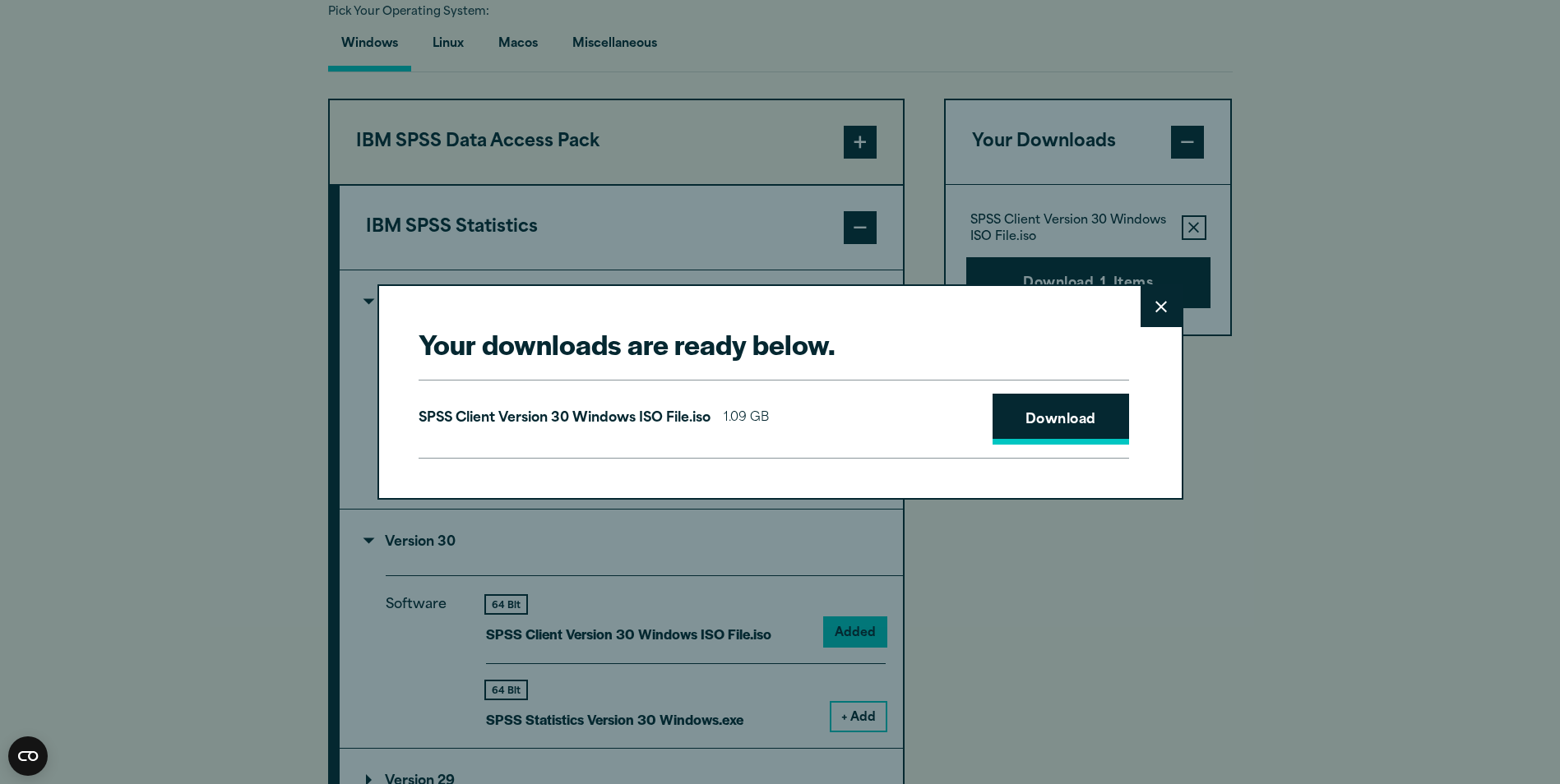
click at [1033, 415] on link "Download" at bounding box center [1060, 419] width 136 height 51
click at [1159, 320] on button "Close" at bounding box center [1161, 307] width 41 height 41
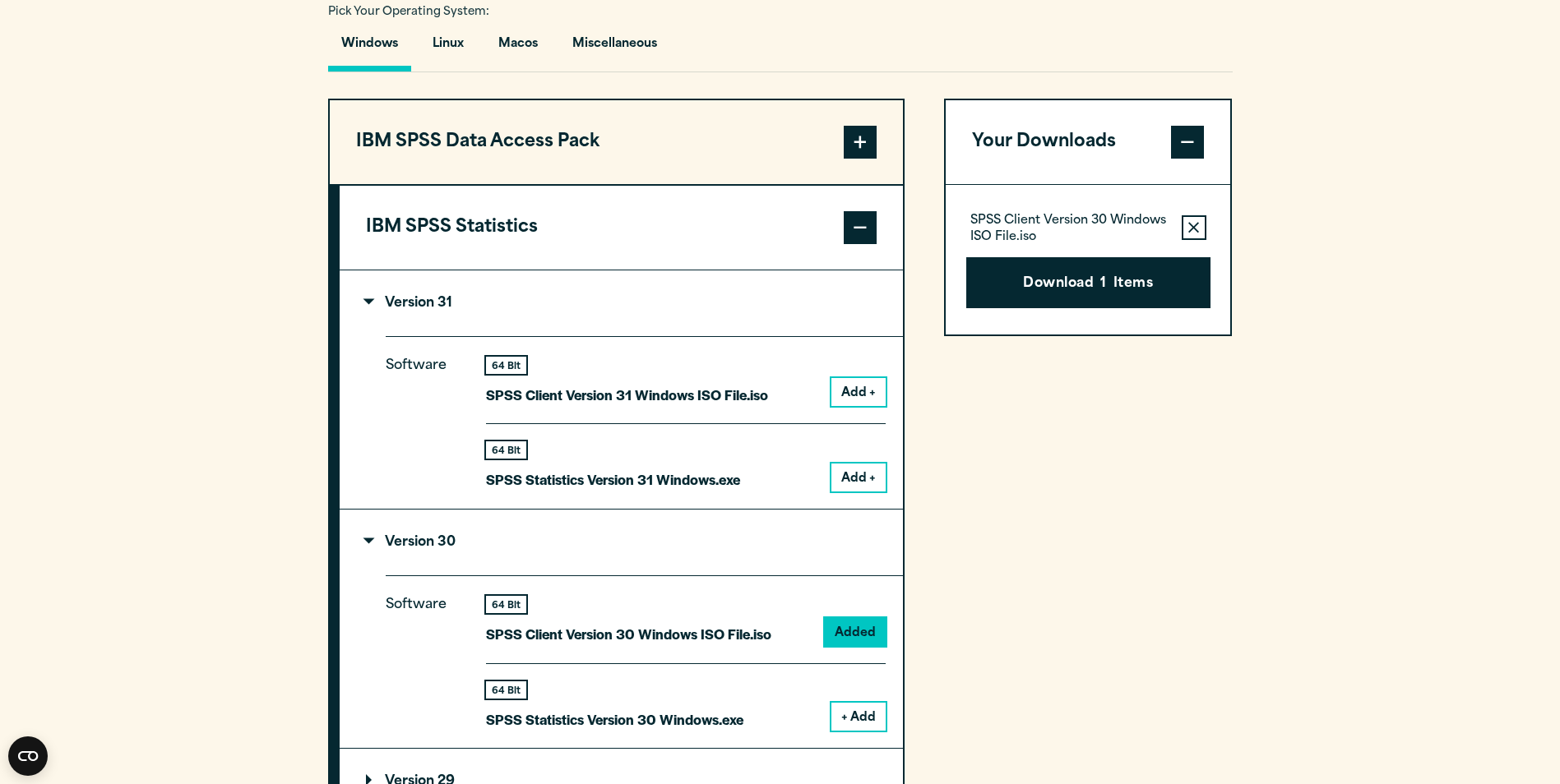
click at [1199, 226] on icon "button" at bounding box center [1194, 228] width 11 height 12
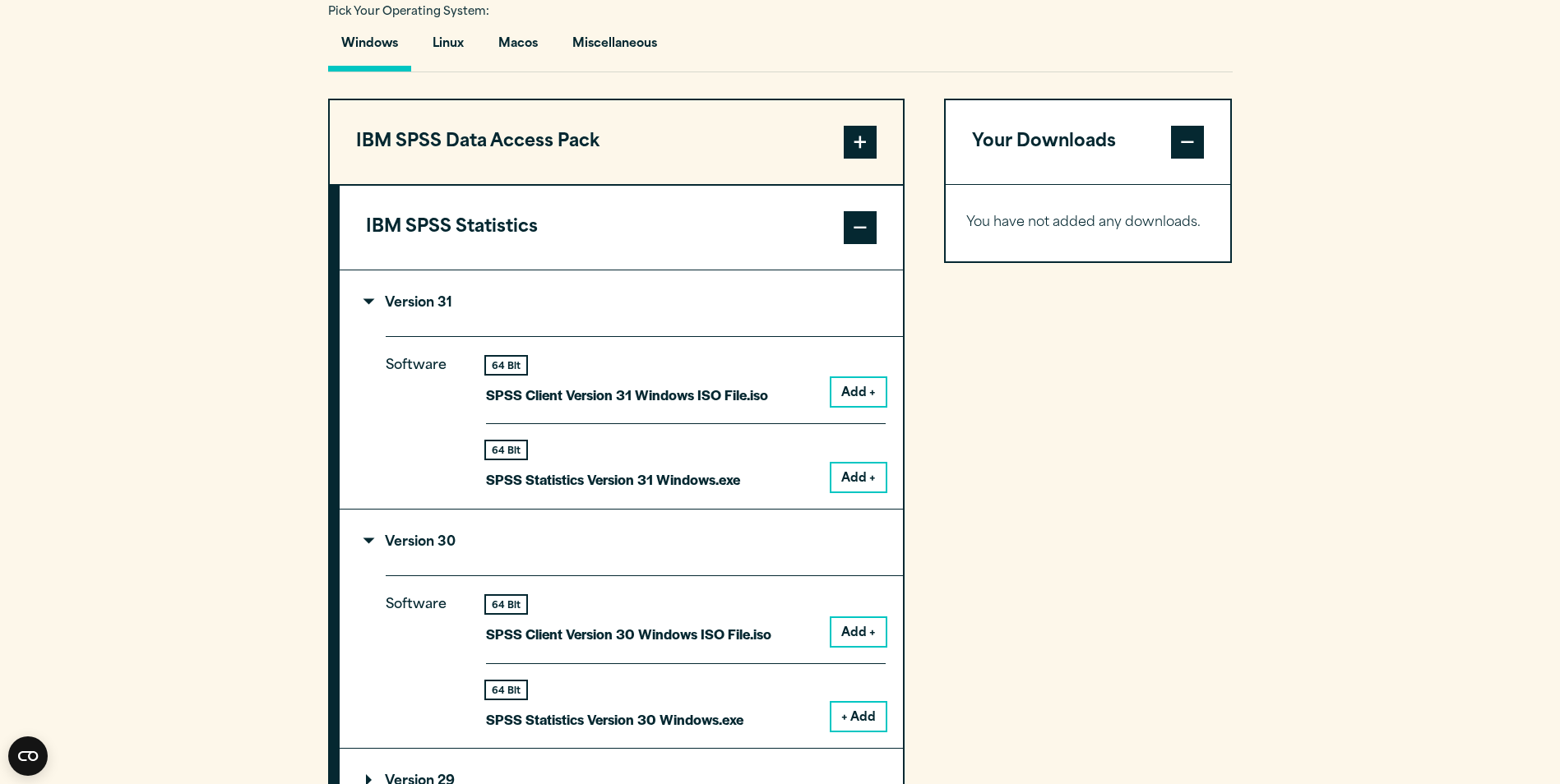
click at [877, 724] on button "+ Add" at bounding box center [858, 716] width 54 height 28
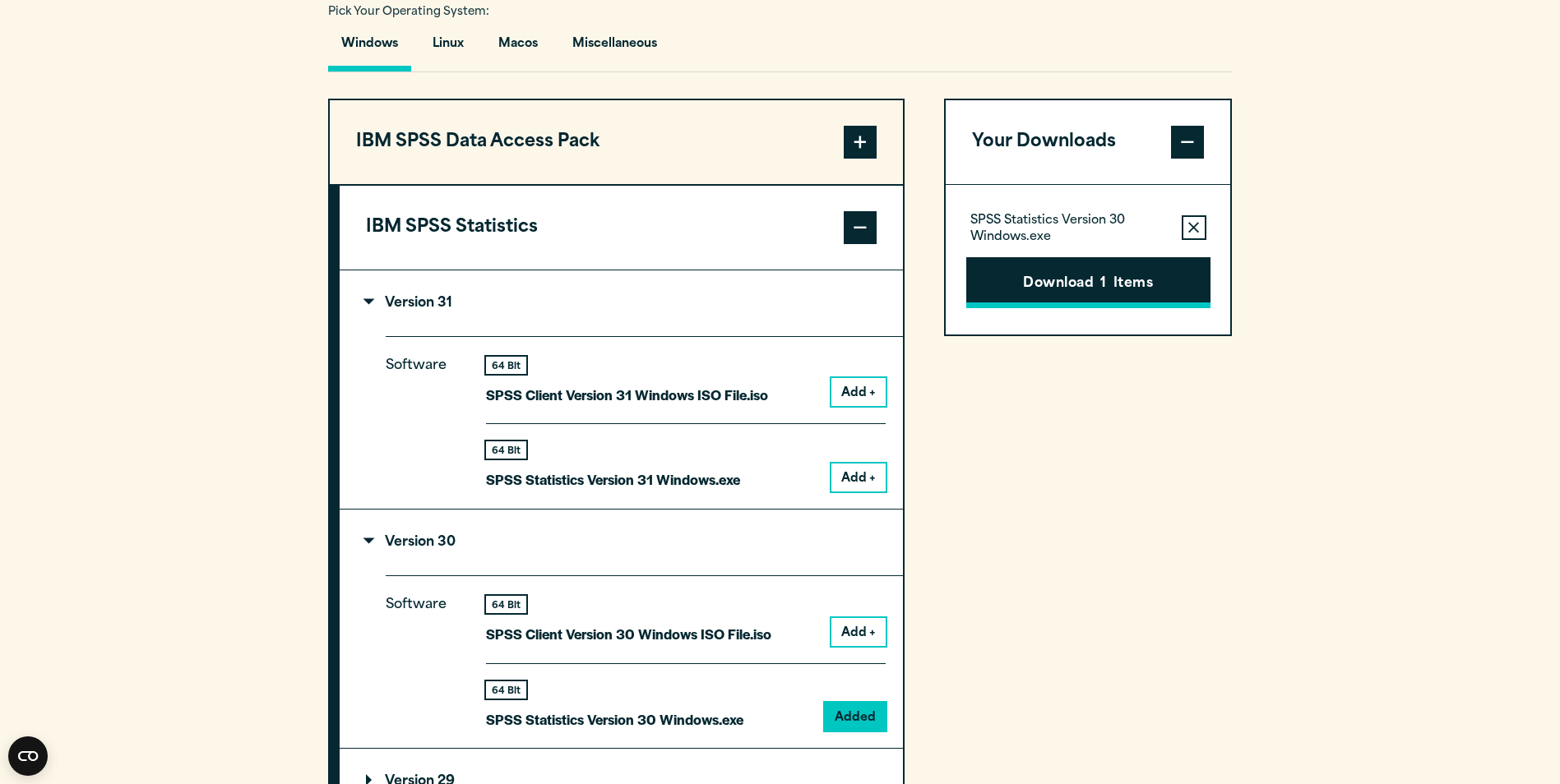
click at [1151, 276] on button "Download 1 Items" at bounding box center [1088, 282] width 245 height 51
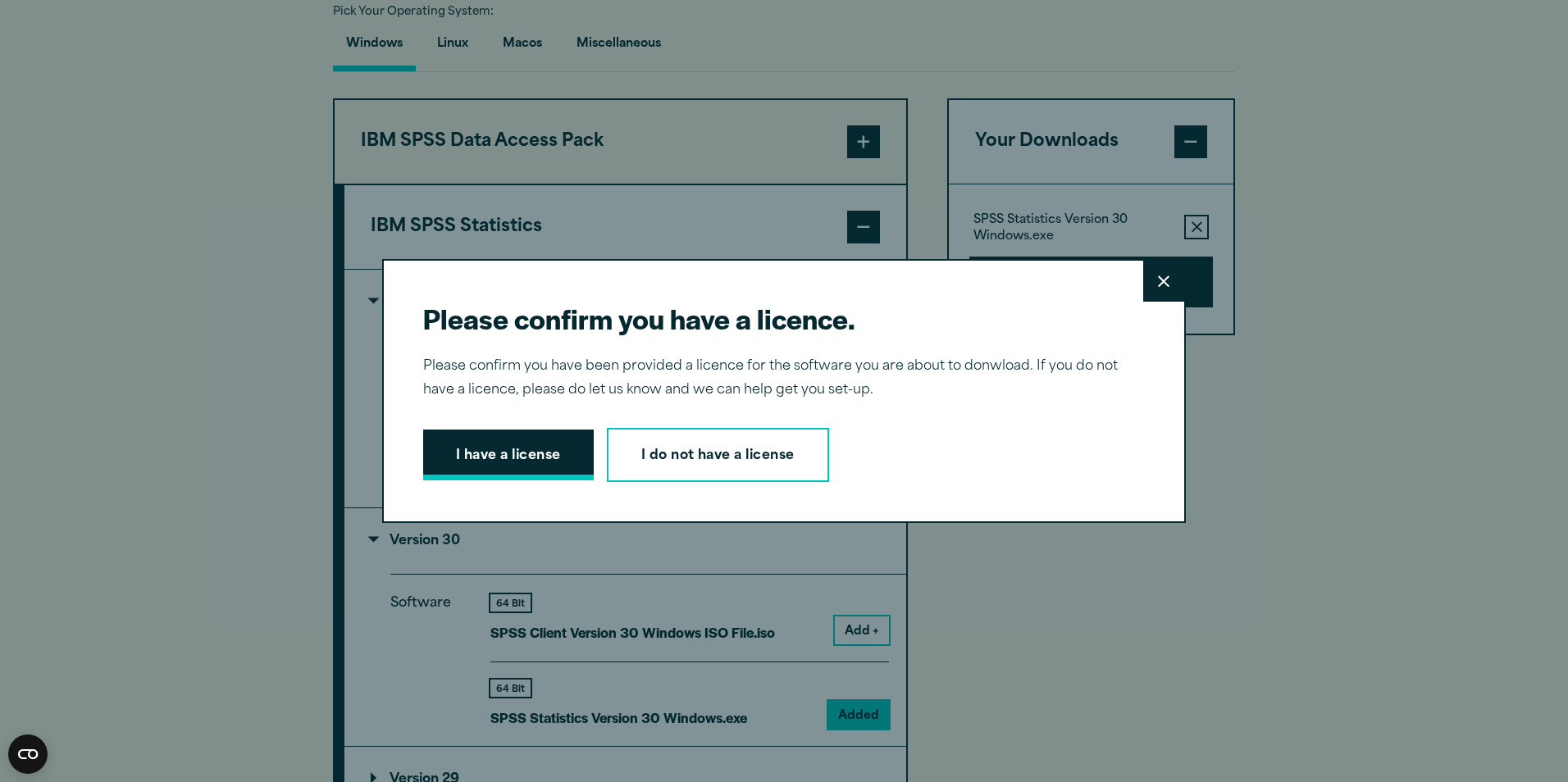
click at [455, 457] on button "I have a license" at bounding box center [508, 454] width 170 height 51
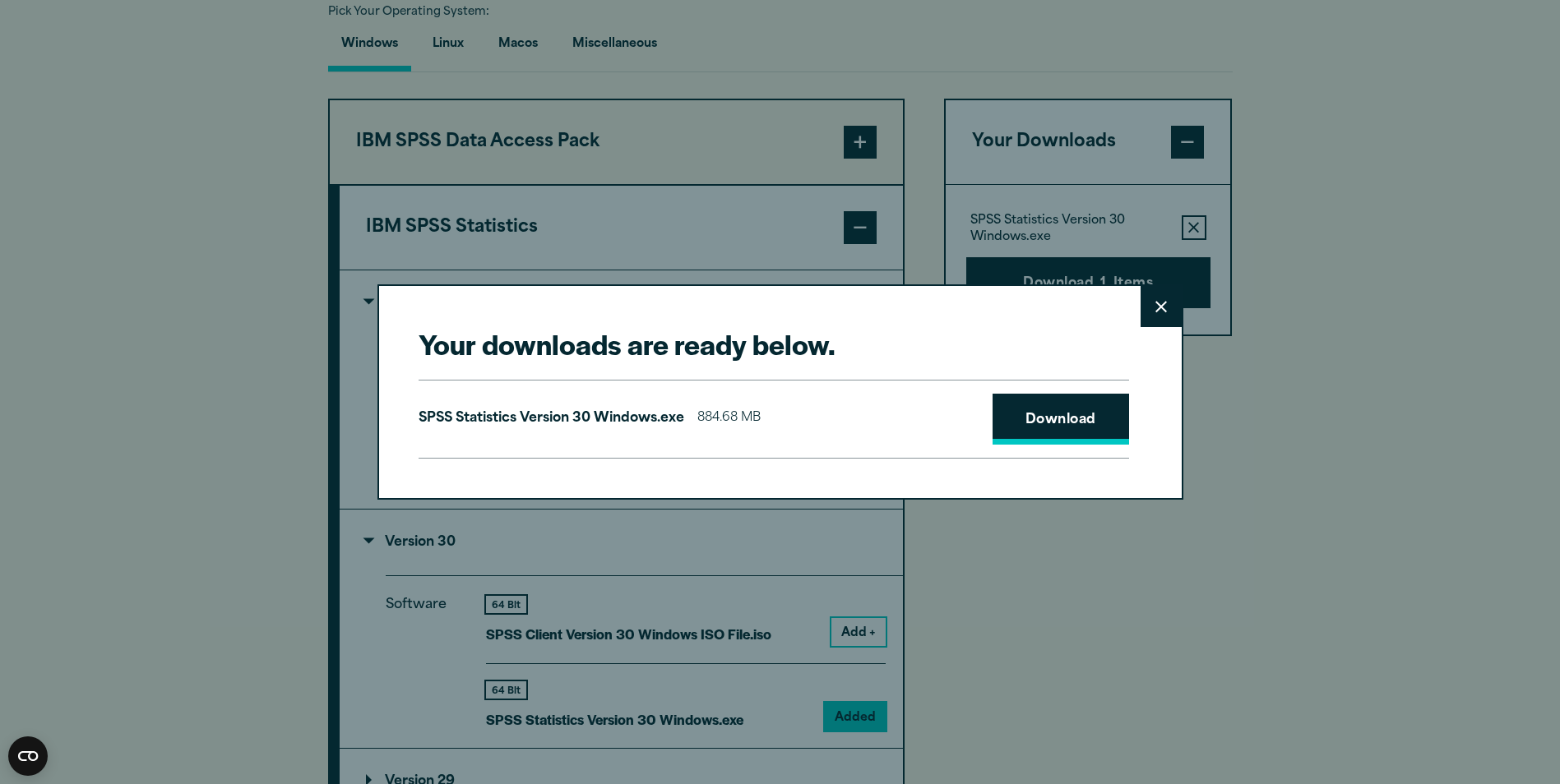
click at [1069, 404] on link "Download" at bounding box center [1060, 419] width 136 height 51
click at [1058, 417] on link "Download" at bounding box center [1060, 419] width 136 height 51
click at [1089, 417] on link "Download" at bounding box center [1060, 419] width 136 height 51
click at [1171, 313] on button "Close" at bounding box center [1161, 307] width 41 height 41
